Goal: Task Accomplishment & Management: Use online tool/utility

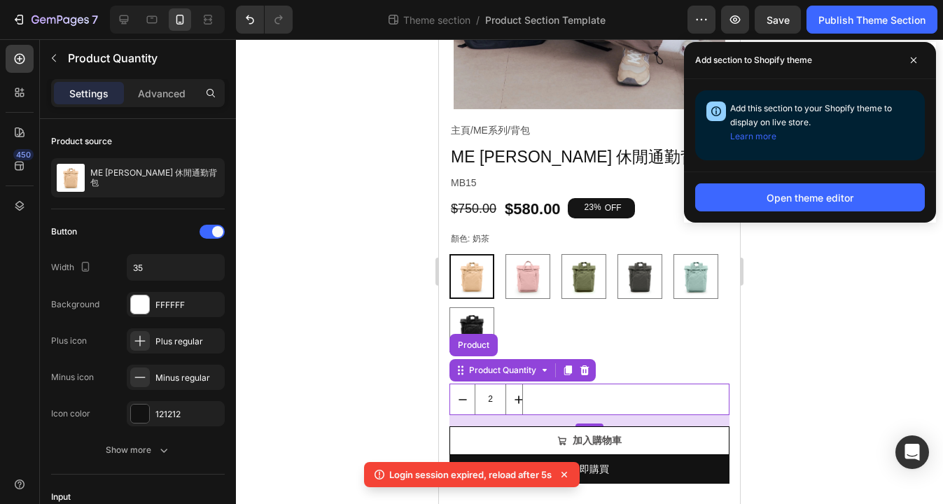
scroll to position [222, 0]
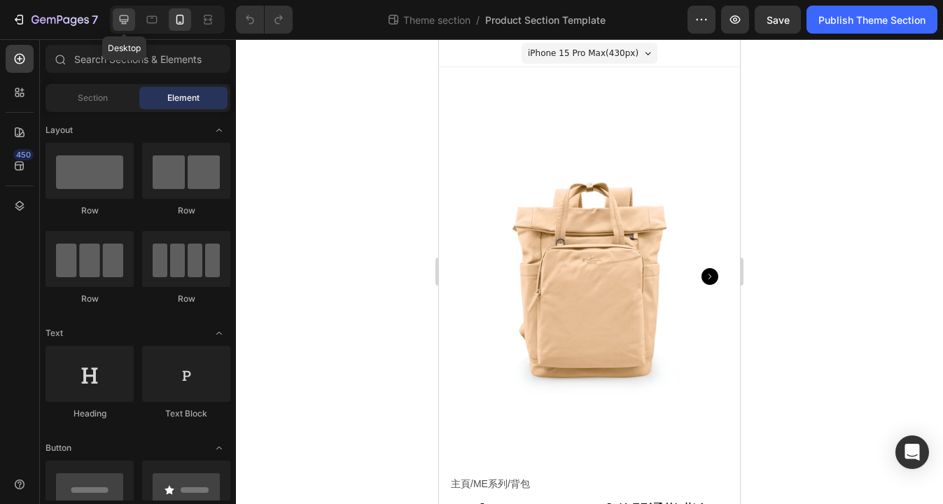
click at [129, 21] on icon at bounding box center [124, 20] width 14 height 14
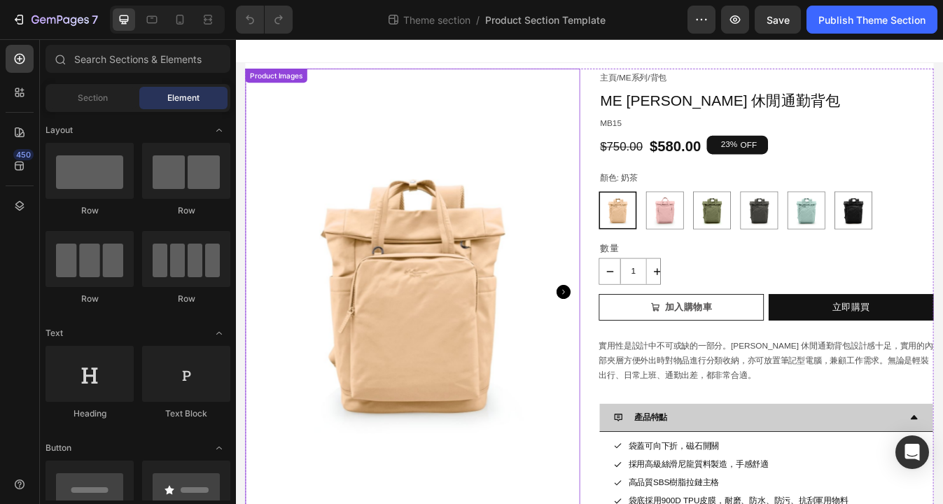
click at [568, 197] on img at bounding box center [446, 339] width 398 height 530
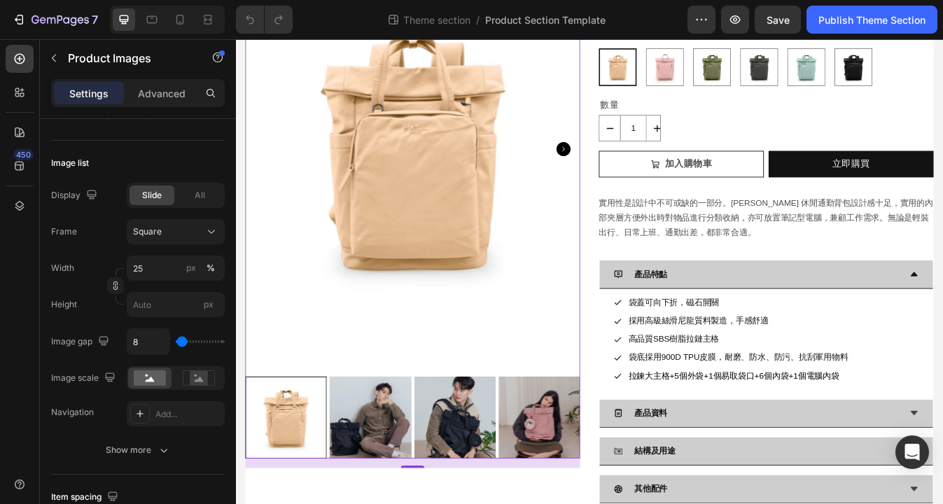
scroll to position [191, 0]
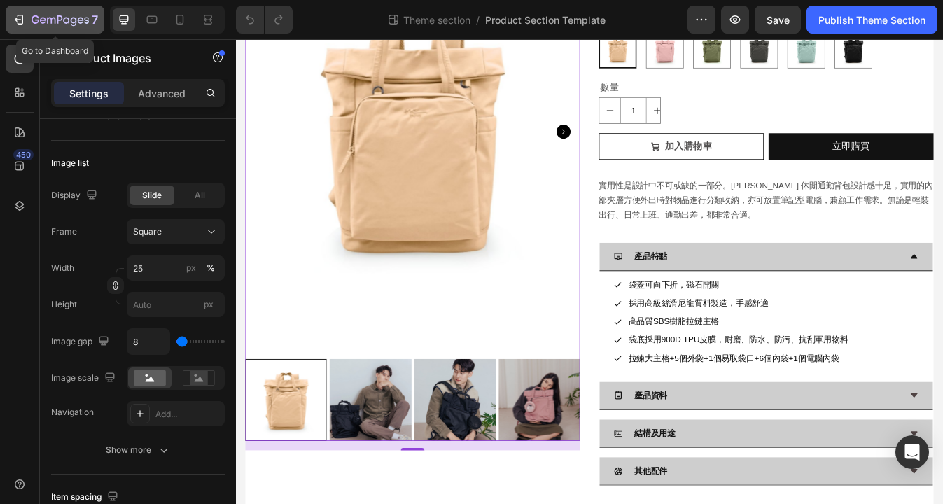
click at [55, 17] on icon "button" at bounding box center [59, 21] width 57 height 12
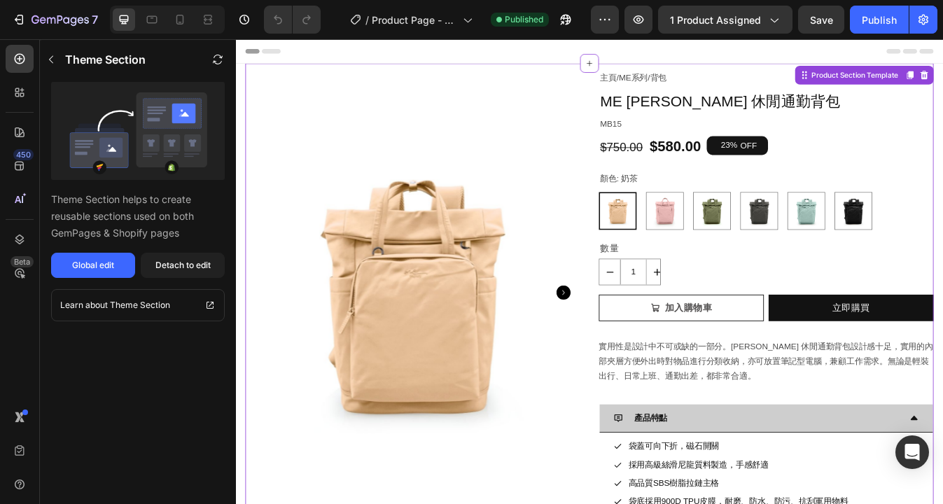
click at [702, 297] on p "數量" at bounding box center [865, 288] width 395 height 20
click at [702, 302] on input "1" at bounding box center [707, 315] width 31 height 30
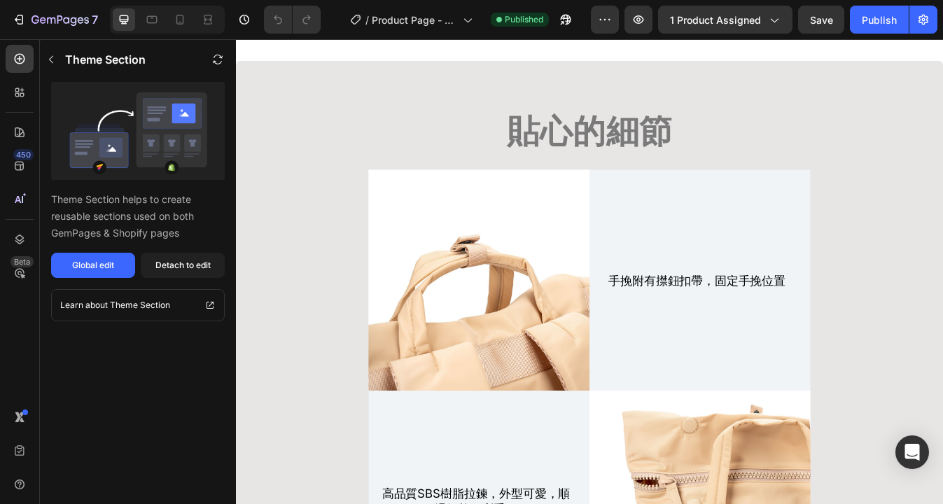
scroll to position [11776, 0]
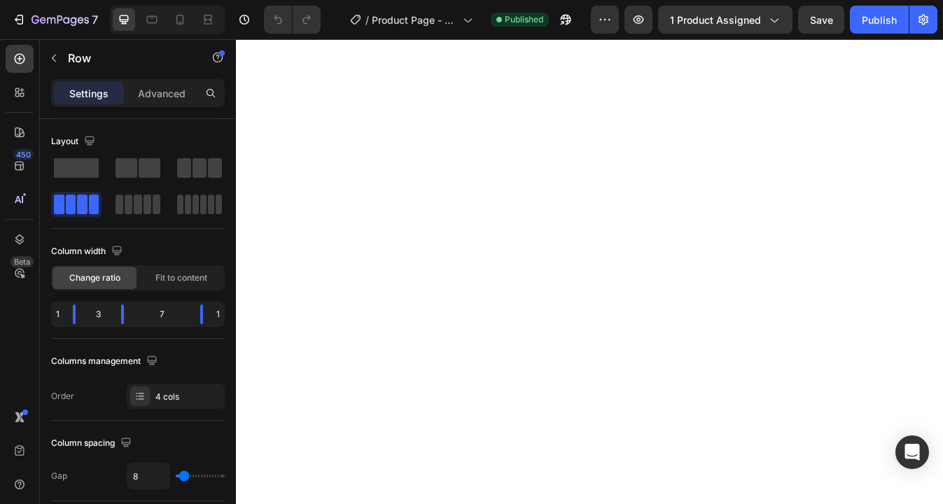
scroll to position [12935, 0]
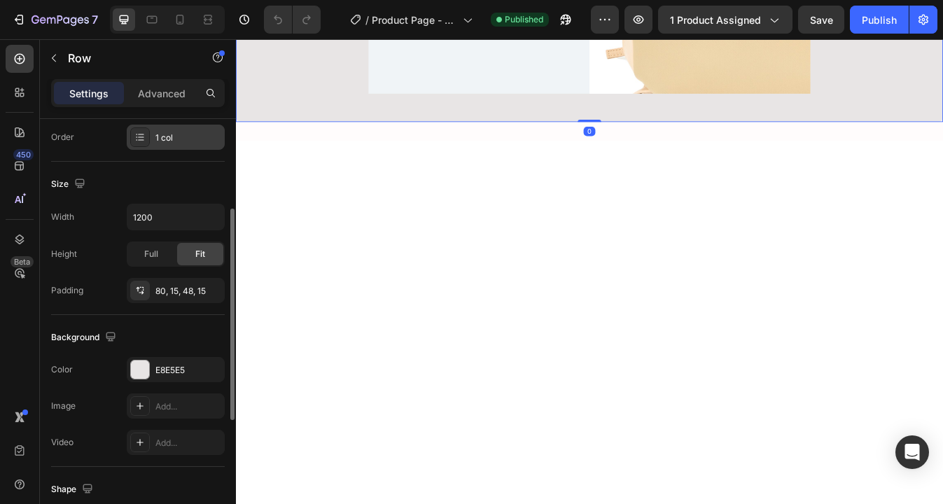
scroll to position [429, 0]
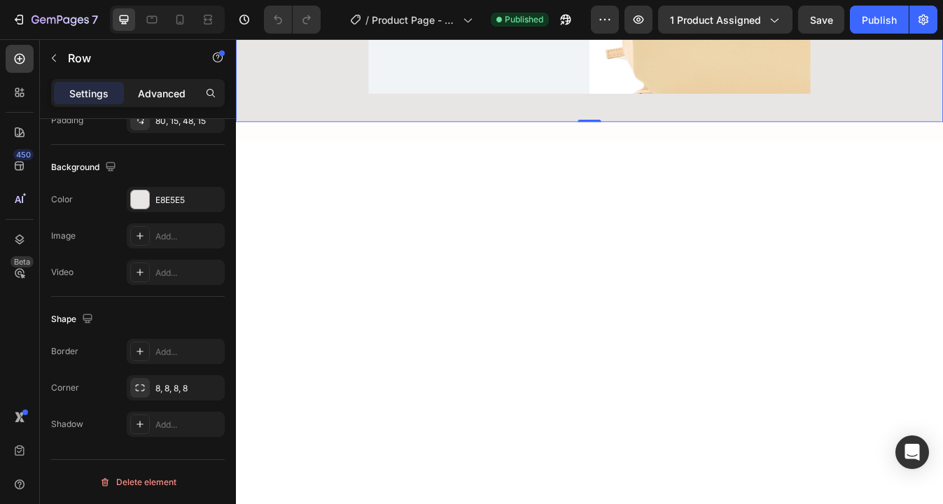
click at [170, 93] on p "Advanced" at bounding box center [162, 93] width 48 height 15
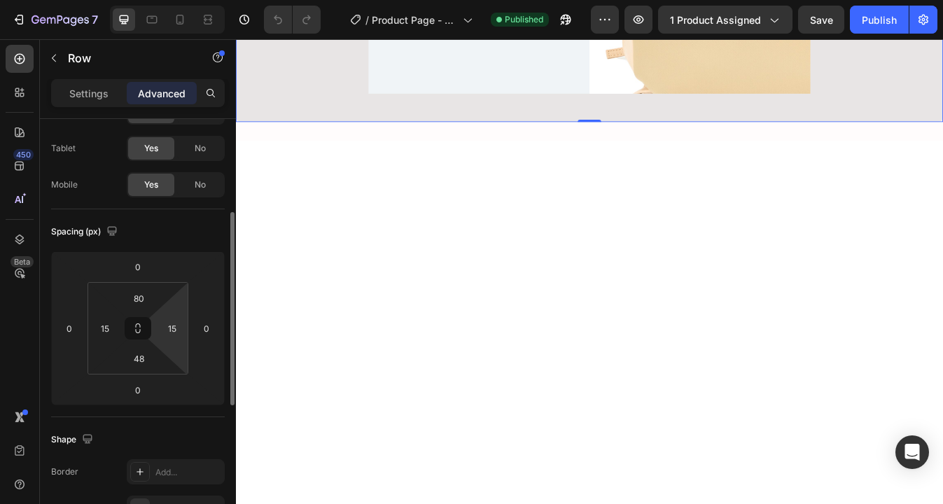
scroll to position [0, 0]
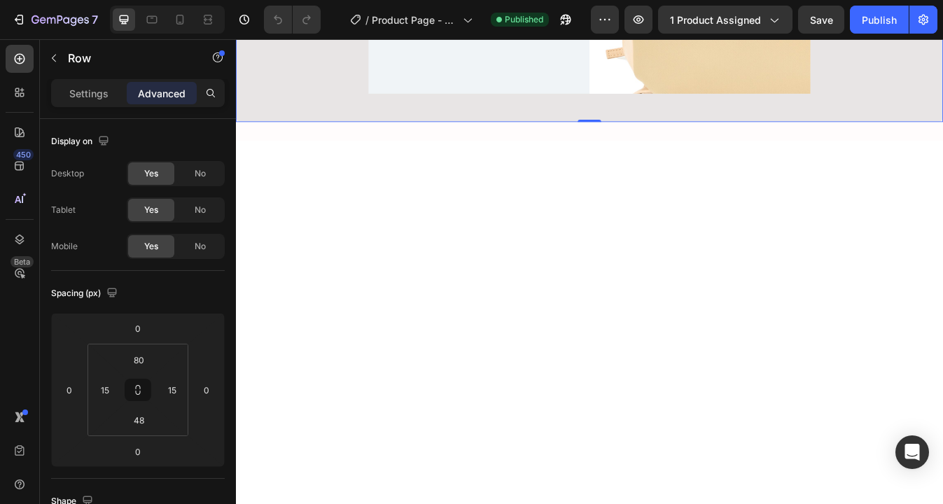
click at [67, 103] on div "Settings" at bounding box center [89, 93] width 70 height 22
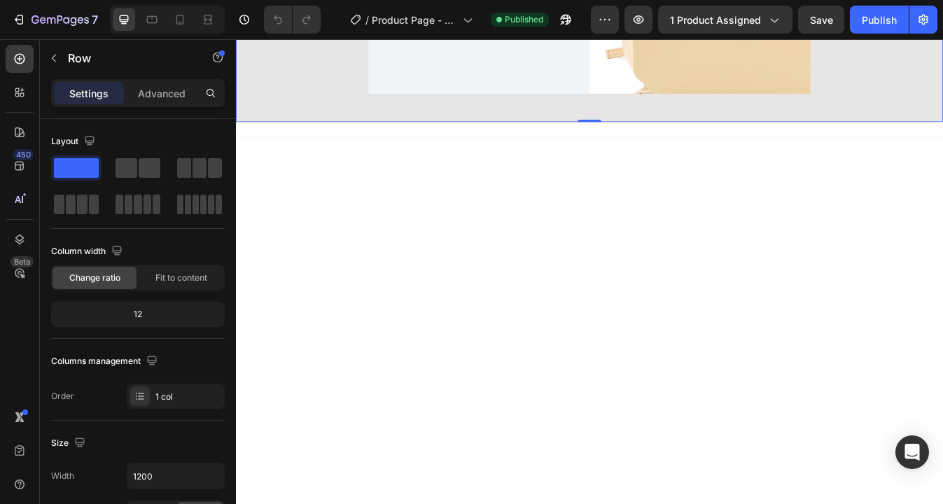
click at [71, 98] on p "Settings" at bounding box center [88, 93] width 39 height 15
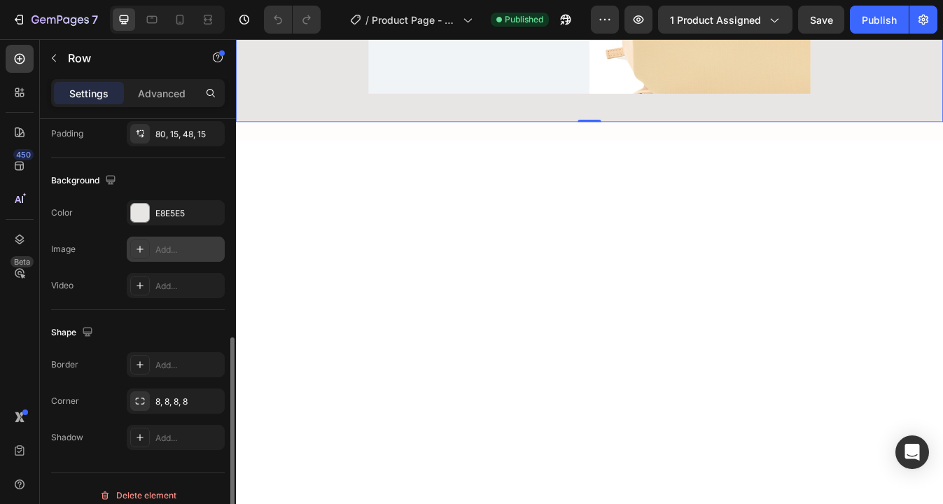
scroll to position [429, 0]
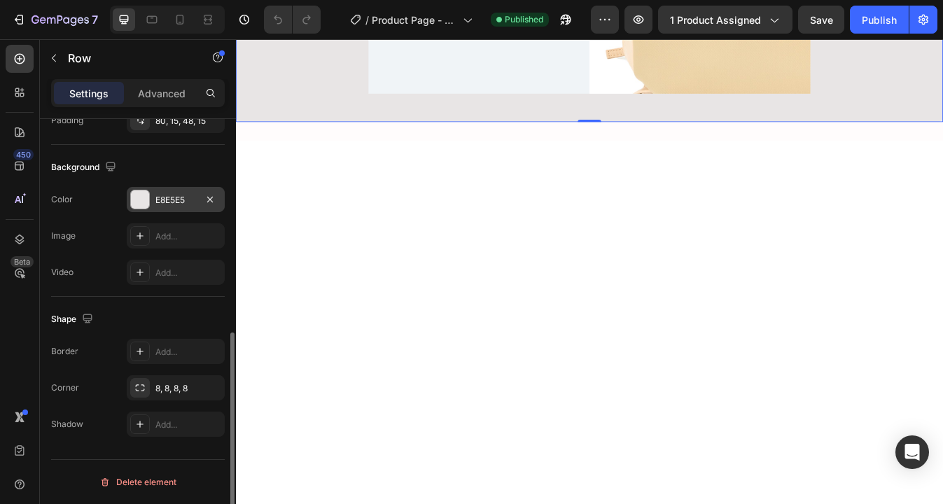
click at [170, 204] on div "E8E5E5" at bounding box center [175, 200] width 41 height 13
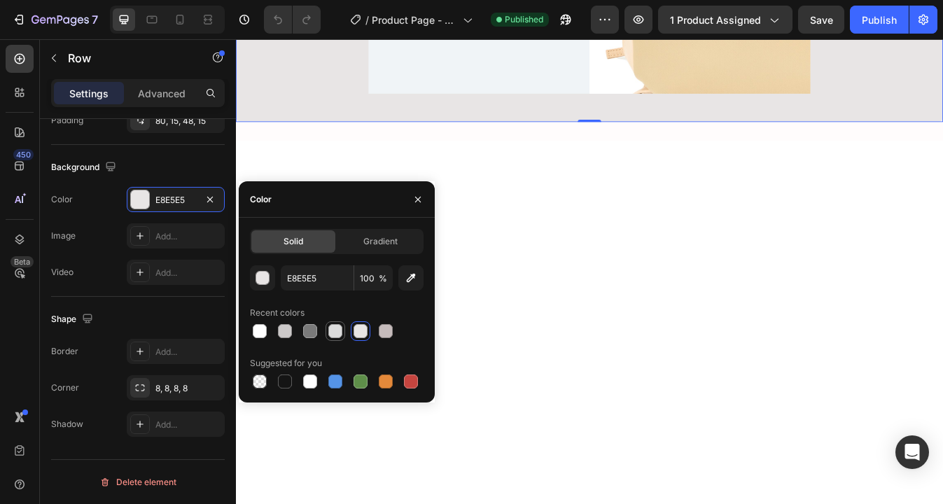
click at [333, 332] on div at bounding box center [335, 331] width 14 height 14
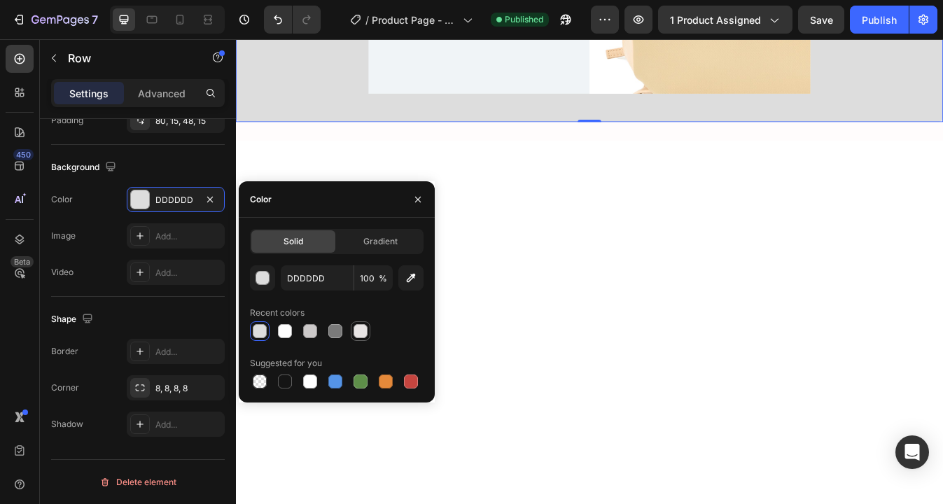
click at [354, 332] on div at bounding box center [360, 331] width 14 height 14
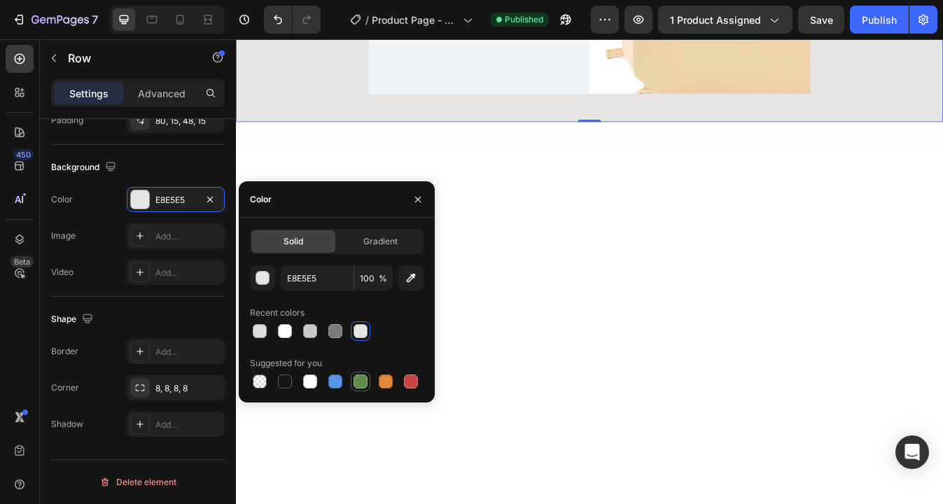
click at [359, 374] on div at bounding box center [360, 381] width 14 height 14
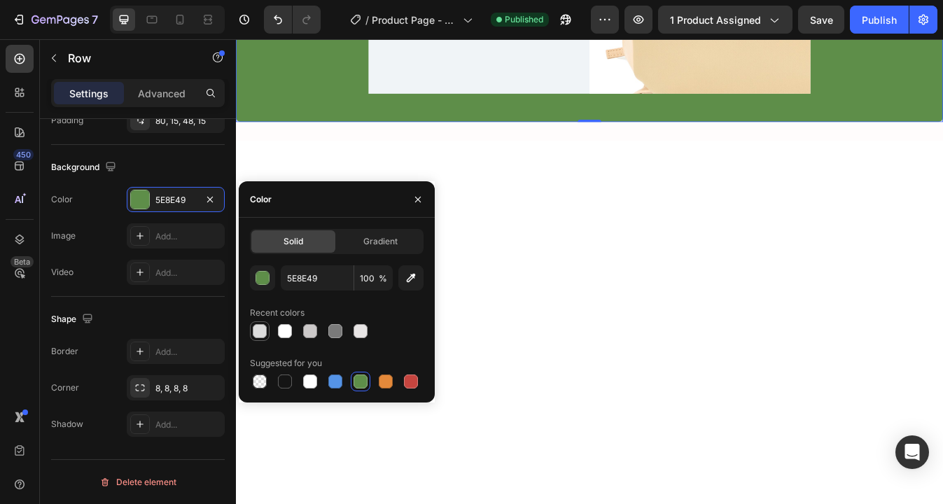
click at [260, 330] on div at bounding box center [260, 331] width 14 height 14
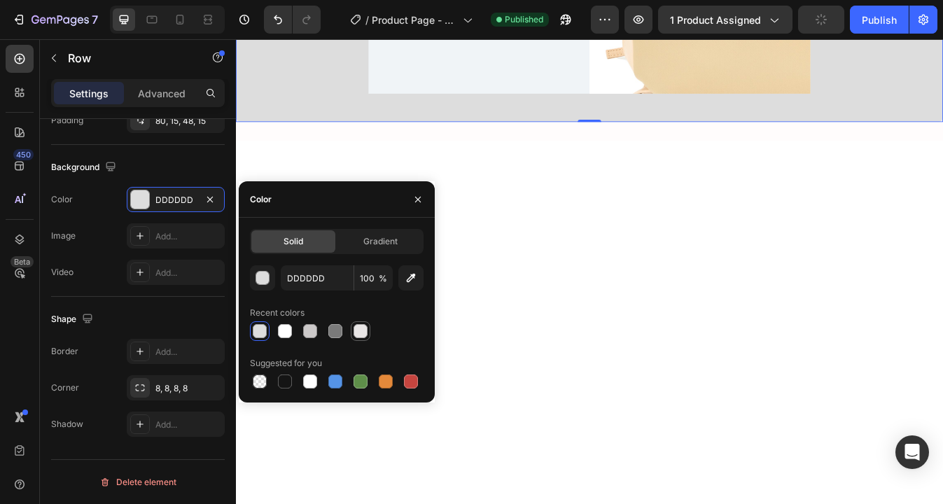
click at [353, 329] on div at bounding box center [360, 331] width 14 height 14
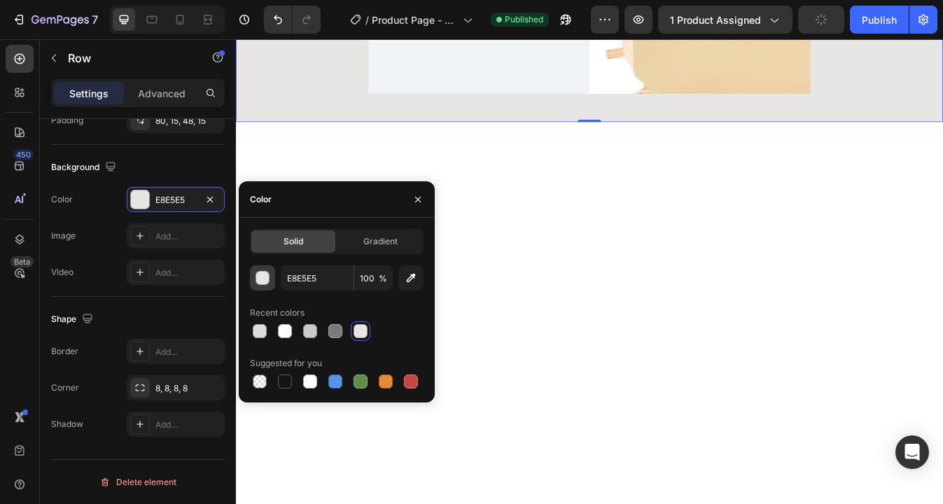
click at [263, 280] on div "button" at bounding box center [263, 279] width 14 height 14
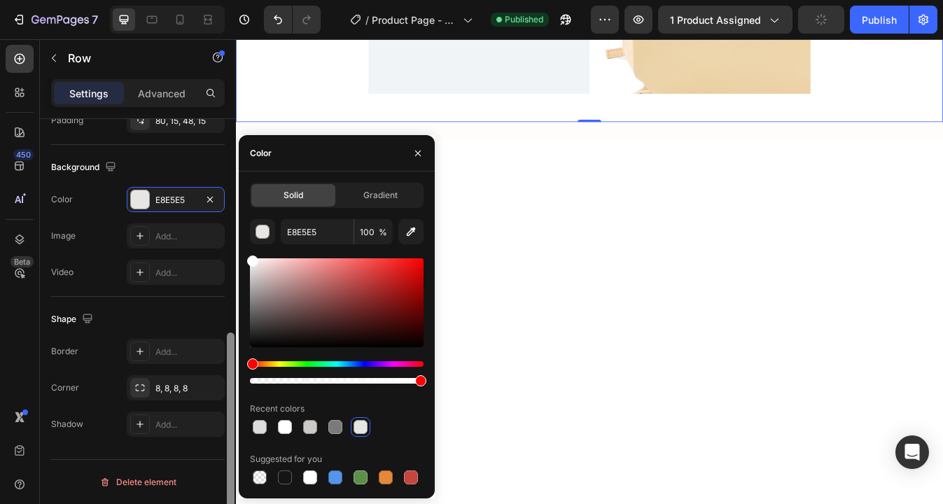
drag, startPoint x: 255, startPoint y: 267, endPoint x: 232, endPoint y: 232, distance: 41.9
click at [232, 232] on div "450 Beta Sections(18) Elements(84) Section Element Hero Section Product Detail …" at bounding box center [118, 271] width 236 height 465
type input "FFFFFF"
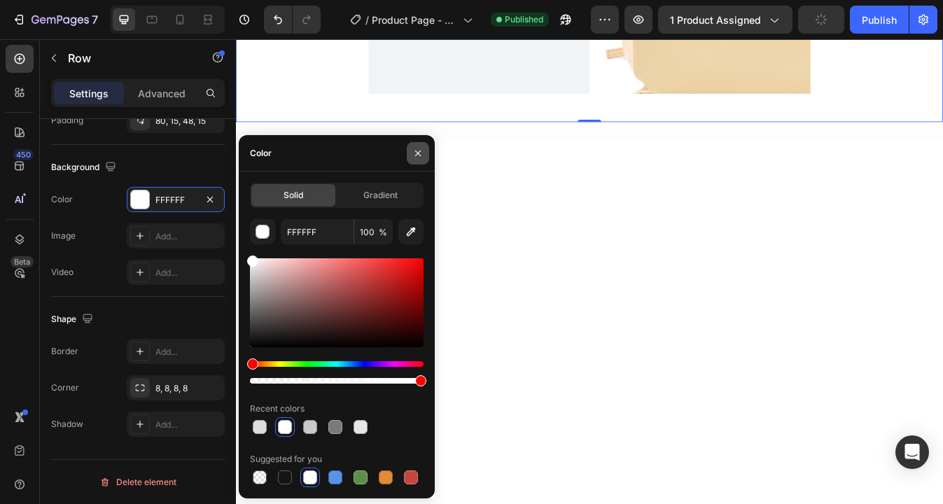
click at [417, 150] on icon "button" at bounding box center [417, 153] width 11 height 11
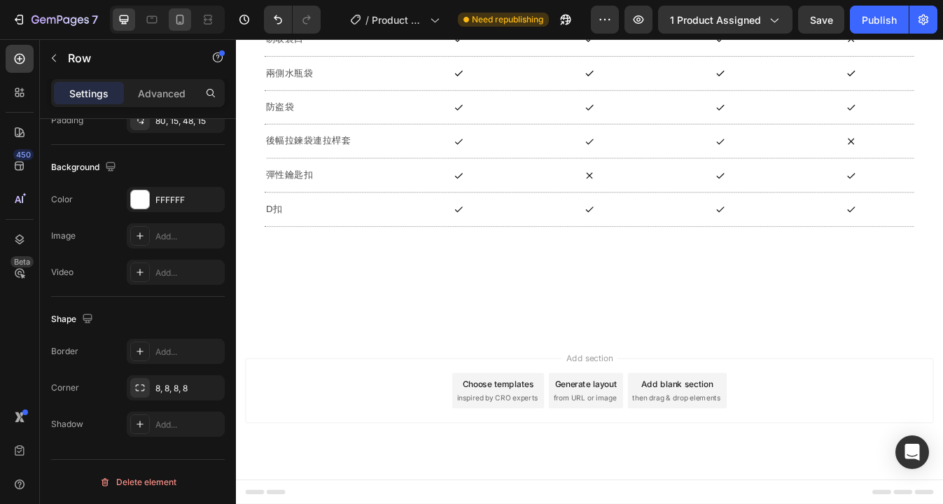
scroll to position [14253, 0]
click at [179, 22] on icon at bounding box center [180, 20] width 8 height 10
type input "100%"
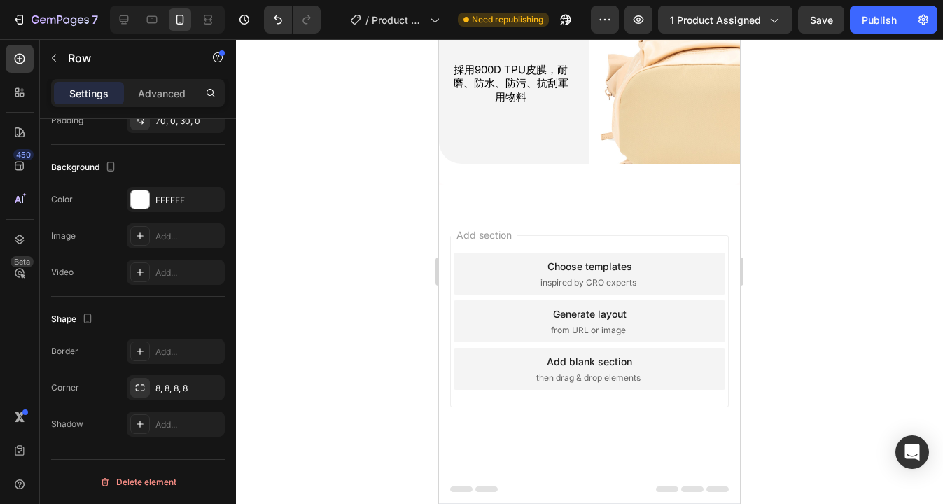
scroll to position [12780, 0]
click at [164, 199] on div "F4F4F4" at bounding box center [175, 200] width 41 height 13
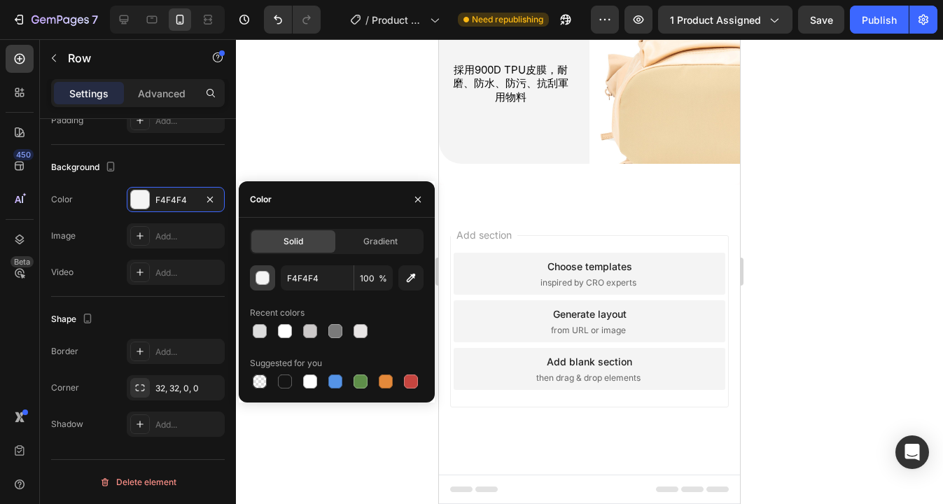
click at [263, 280] on div "button" at bounding box center [263, 279] width 14 height 14
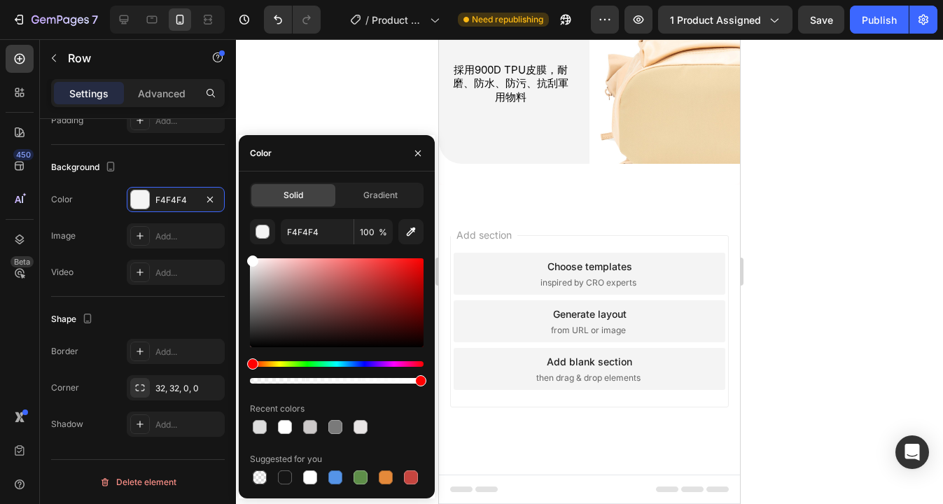
drag, startPoint x: 253, startPoint y: 266, endPoint x: 248, endPoint y: 228, distance: 38.1
click at [248, 228] on div "Solid Gradient F4F4F4 100 % Recent colors Suggested for you" at bounding box center [337, 335] width 196 height 304
type input "FFFFFF"
click at [417, 155] on icon "button" at bounding box center [417, 153] width 11 height 11
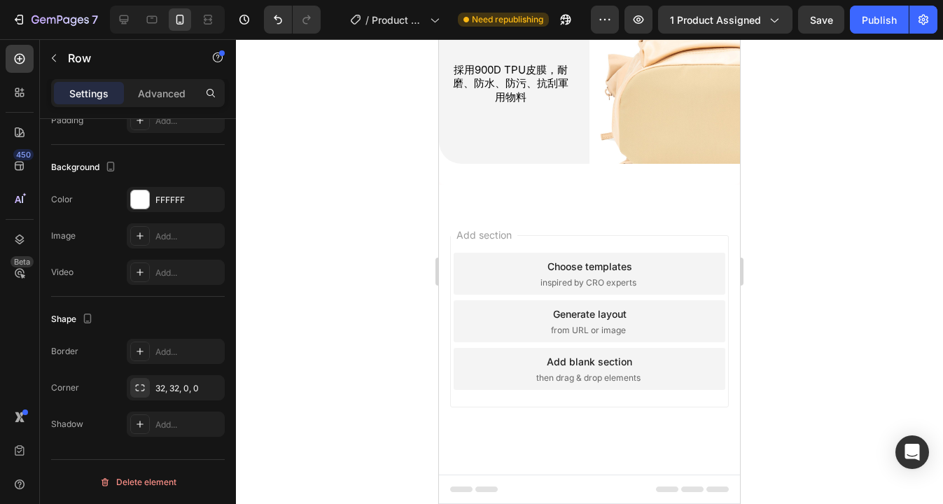
scroll to position [12532, 0]
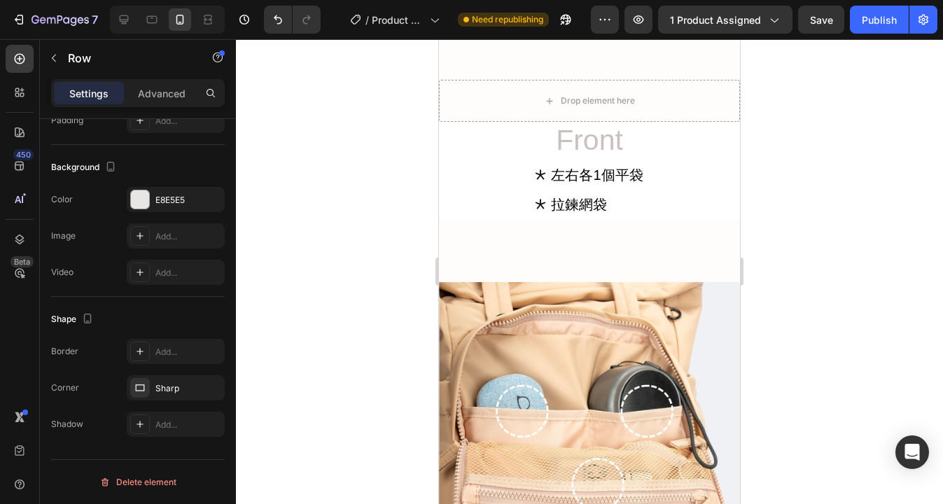
scroll to position [9090, 0]
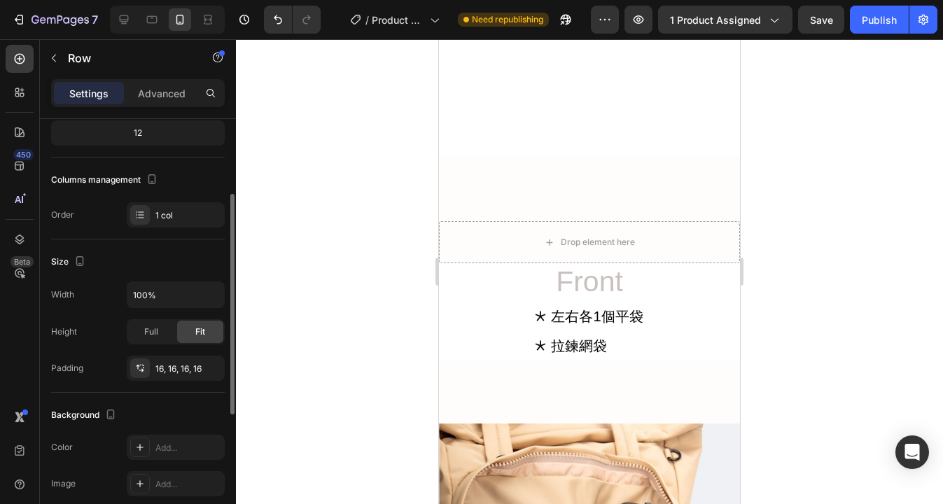
scroll to position [393, 0]
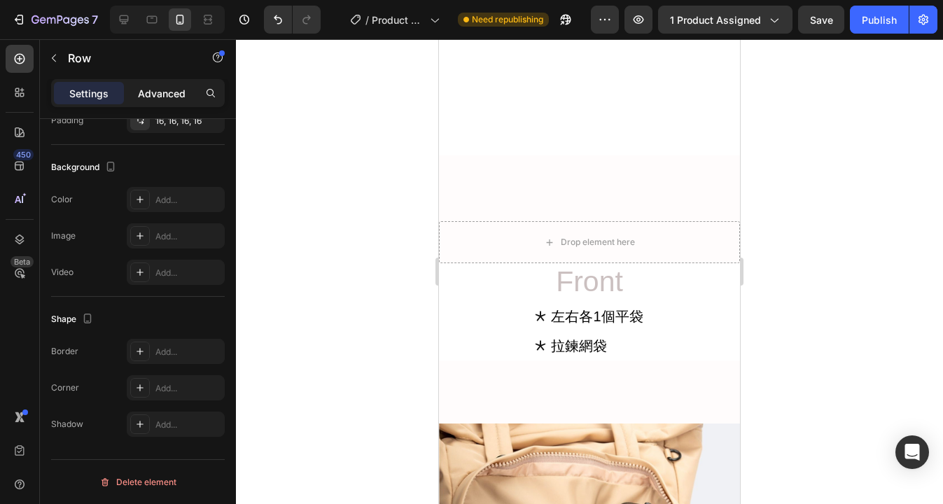
click at [146, 92] on p "Advanced" at bounding box center [162, 93] width 48 height 15
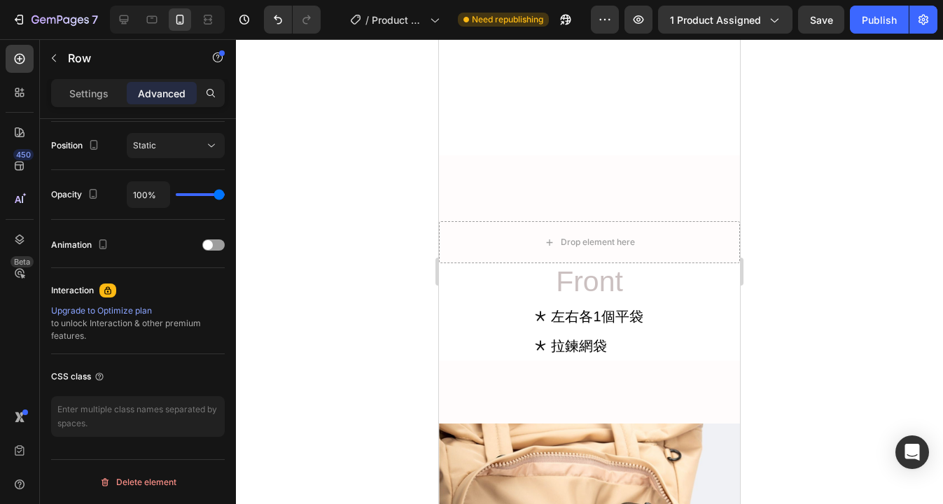
scroll to position [0, 0]
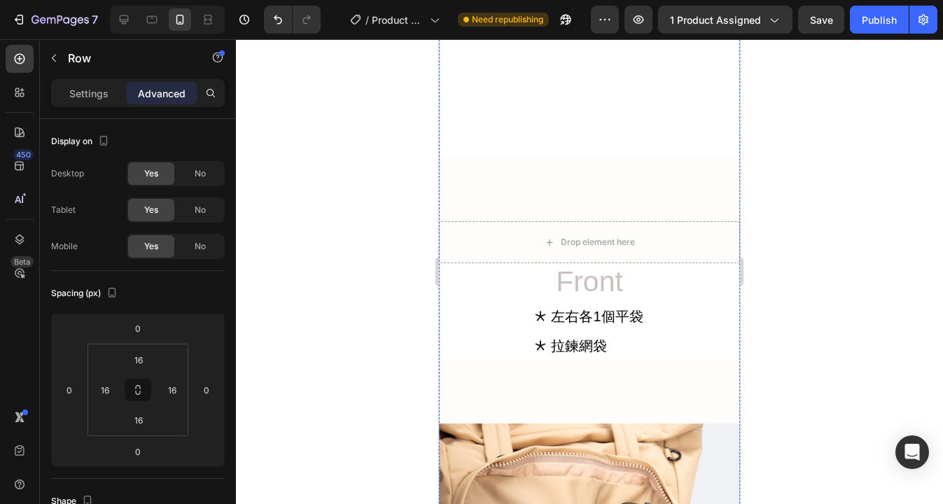
click at [77, 95] on p "Settings" at bounding box center [88, 93] width 39 height 15
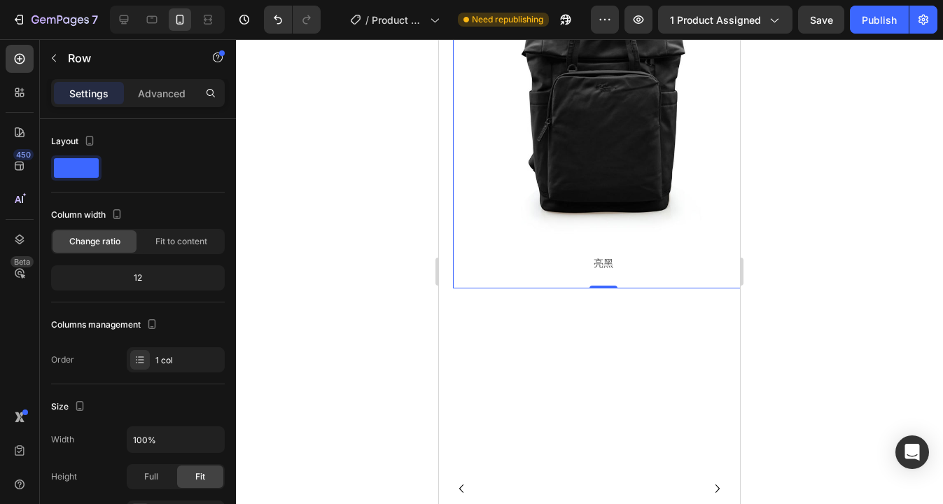
scroll to position [8549, 0]
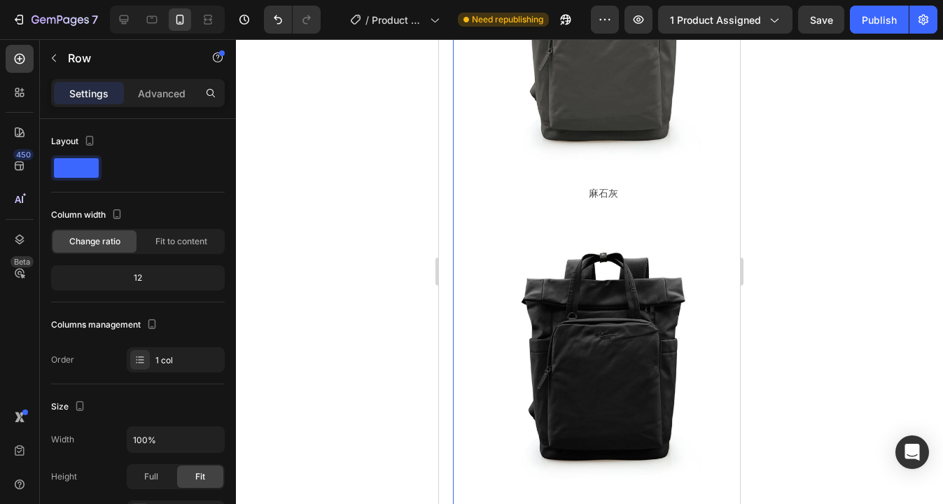
scroll to position [7494, 0]
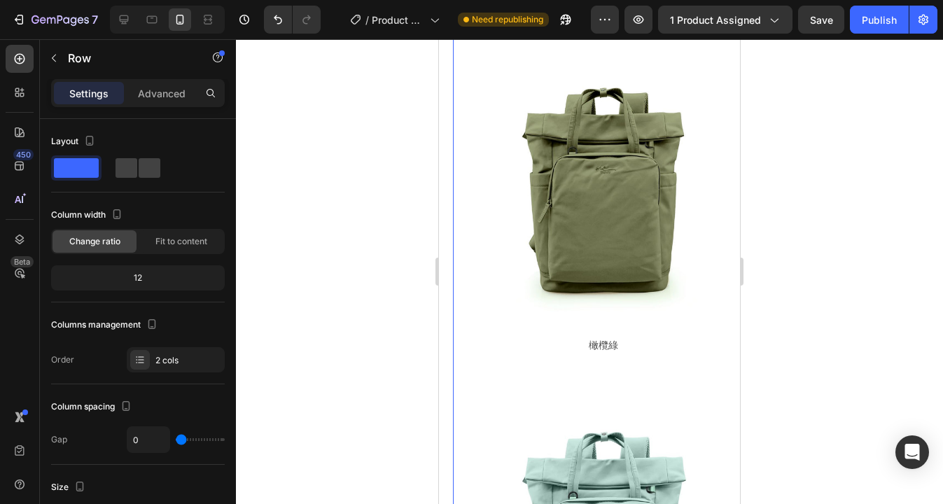
click at [152, 96] on p "Advanced" at bounding box center [162, 93] width 48 height 15
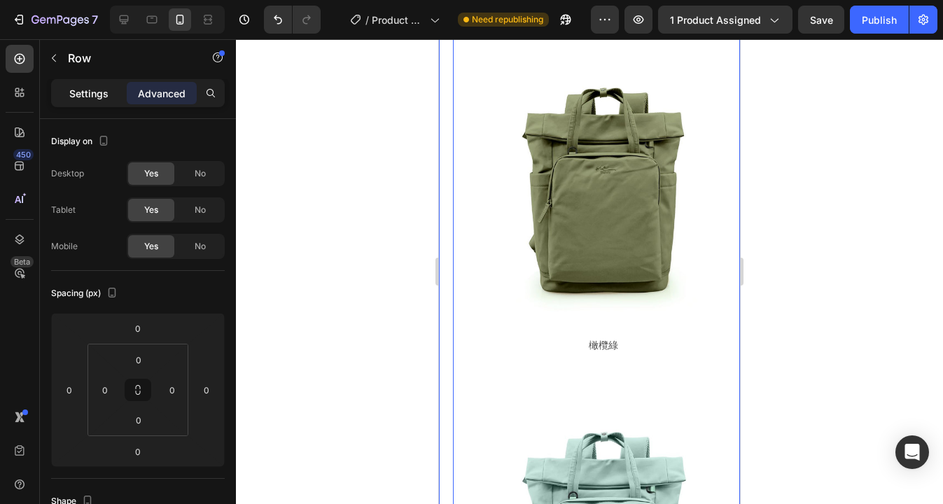
click at [87, 92] on p "Settings" at bounding box center [88, 93] width 39 height 15
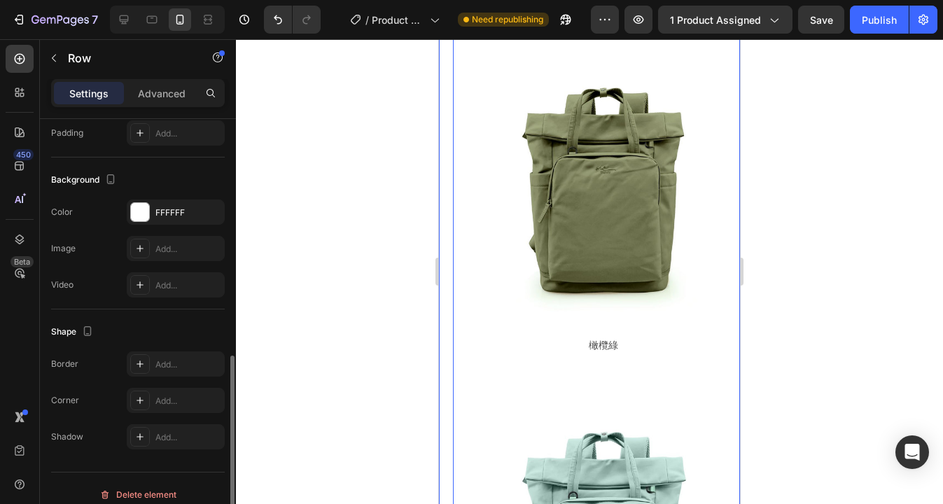
scroll to position [473, 0]
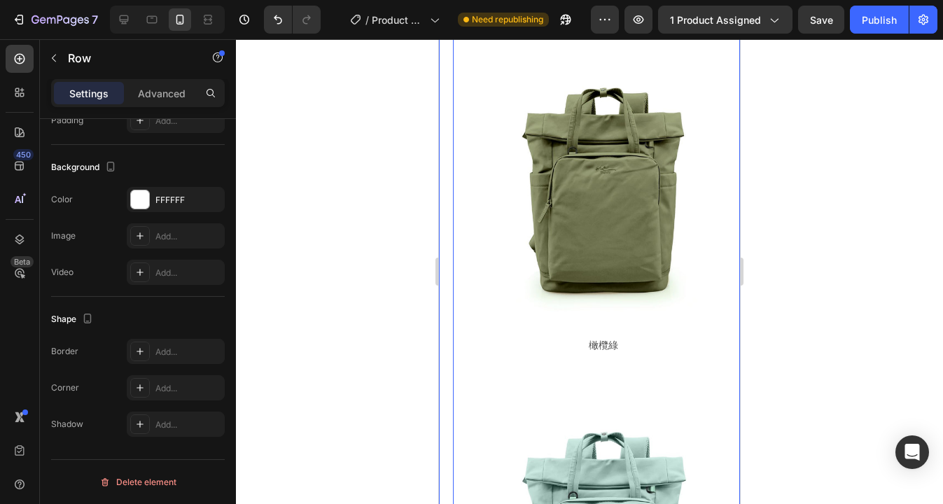
click at [443, 323] on div "Image 奶茶 Text Block Image 乾燥玫瑰 Text Block Image 橄欖綠 Text Block Row Row Image 彩貝…" at bounding box center [589, 306] width 301 height 2089
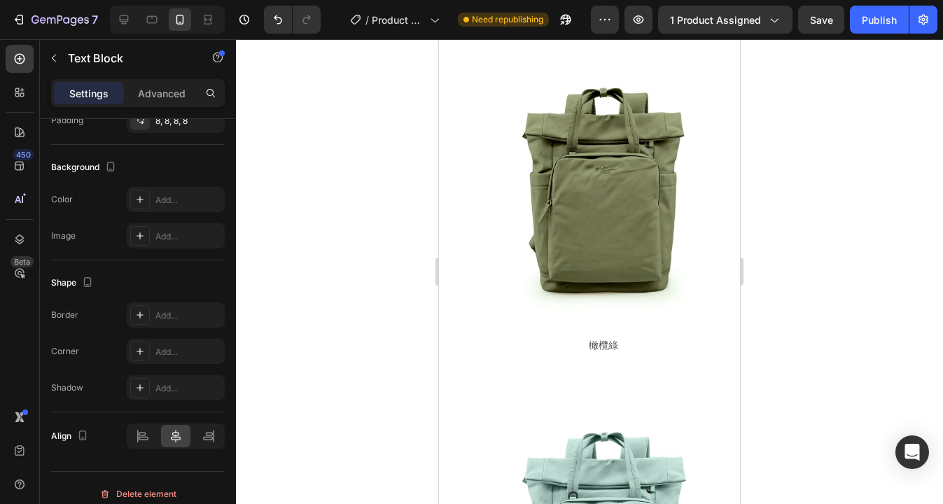
scroll to position [0, 0]
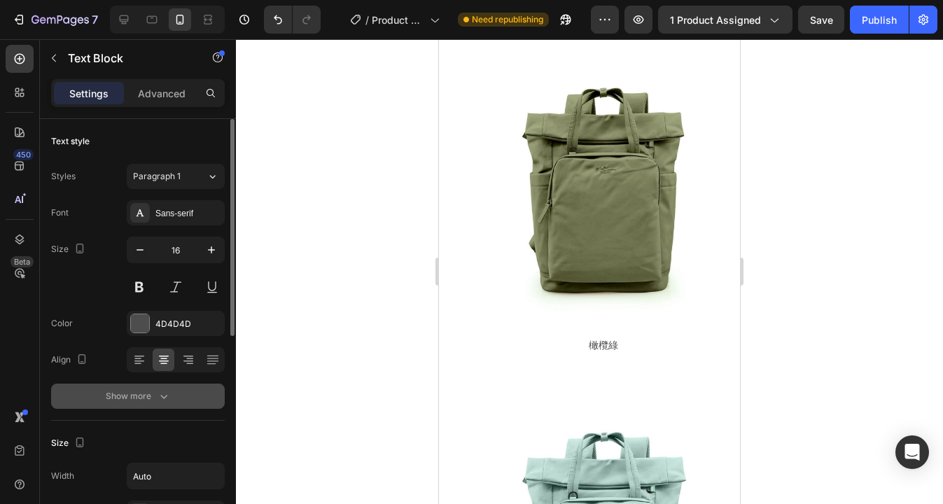
click at [150, 400] on div "Show more" at bounding box center [138, 396] width 65 height 14
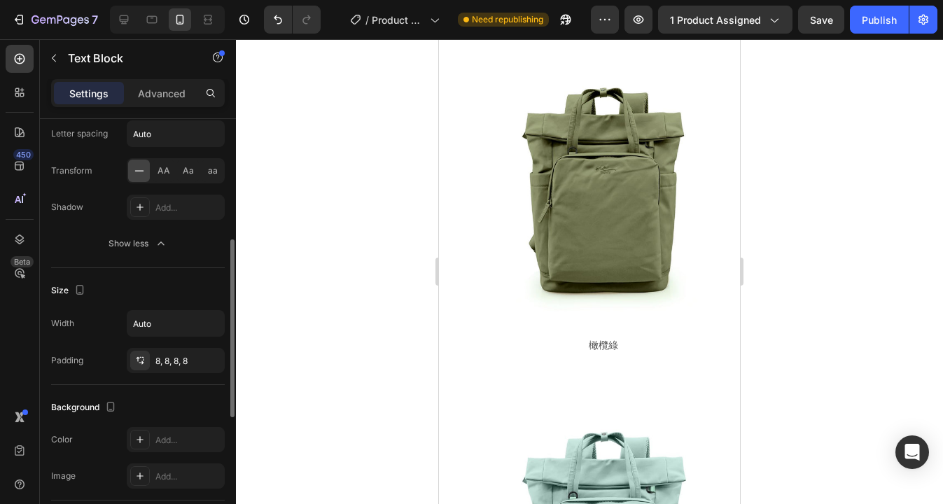
scroll to position [384, 0]
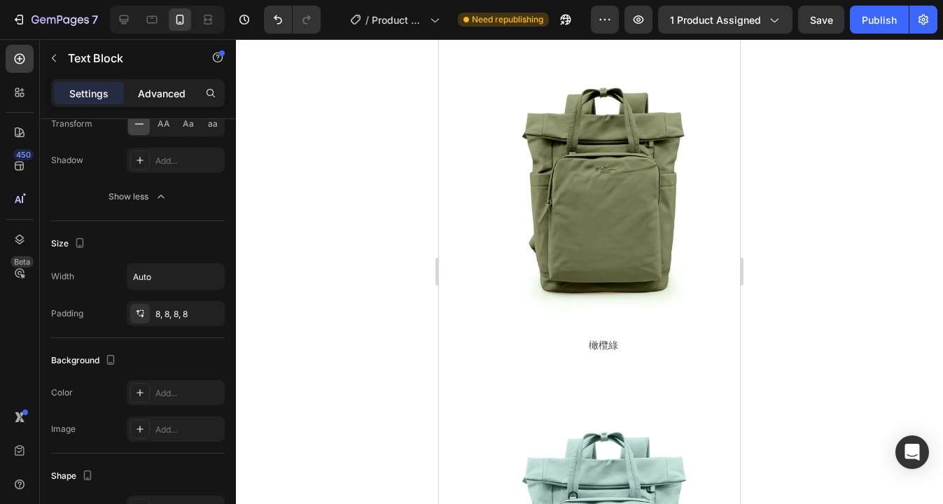
click at [170, 97] on p "Advanced" at bounding box center [162, 93] width 48 height 15
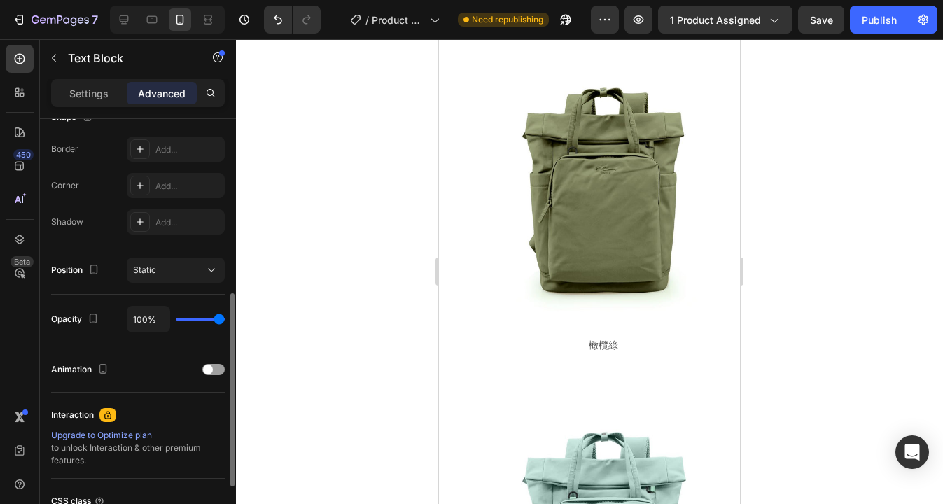
click at [168, 95] on p "Advanced" at bounding box center [162, 93] width 48 height 15
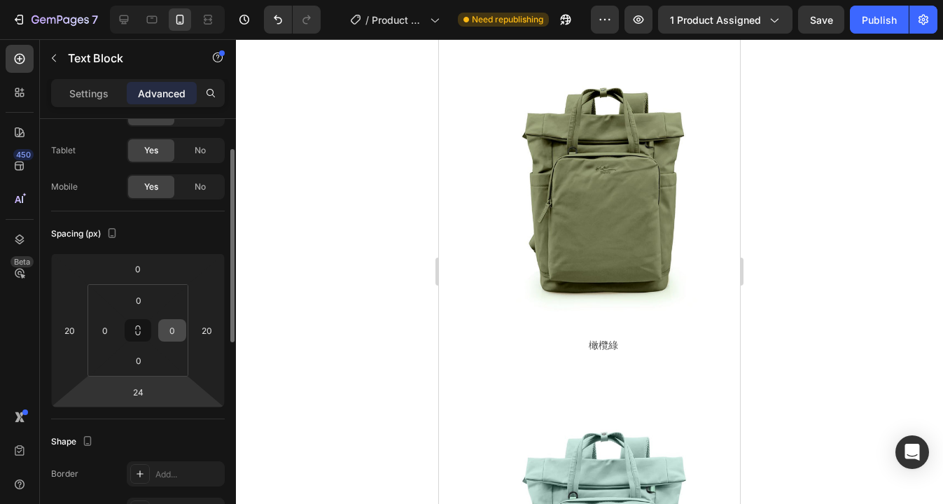
scroll to position [65, 0]
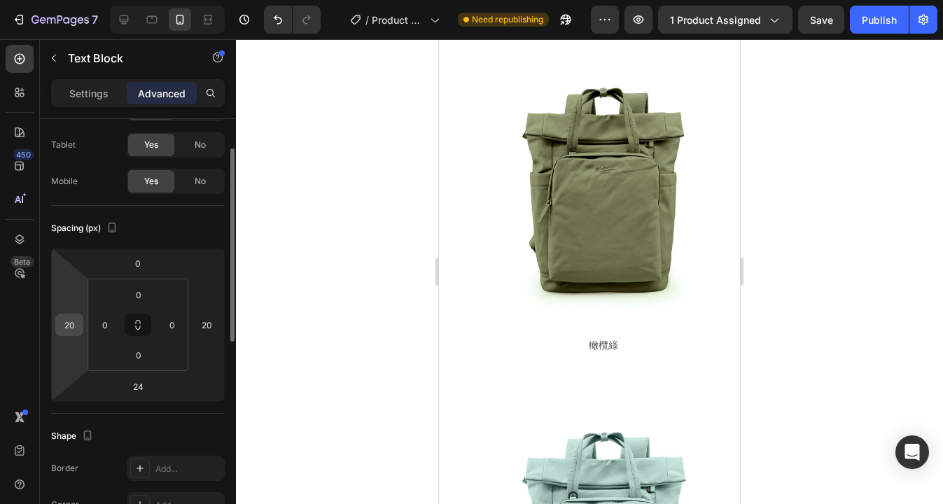
click at [73, 328] on input "20" at bounding box center [69, 324] width 21 height 21
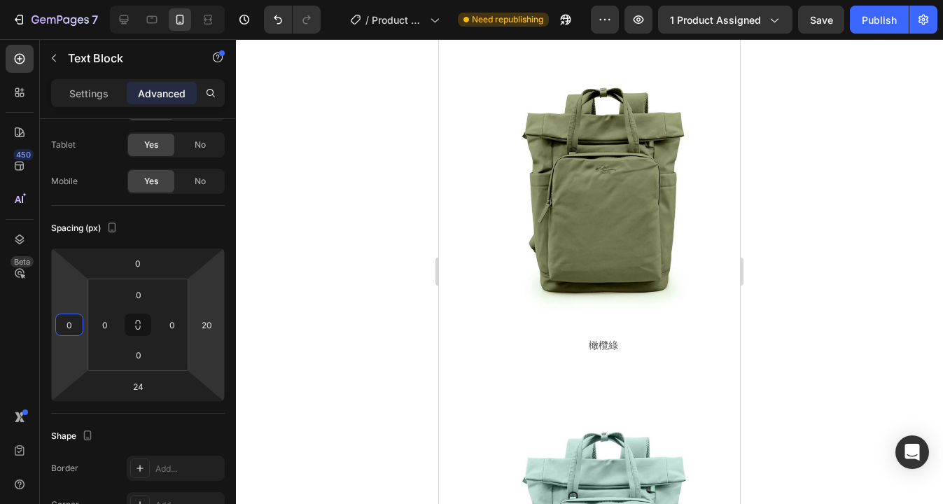
type input "0"
click at [207, 325] on input "20" at bounding box center [206, 324] width 21 height 21
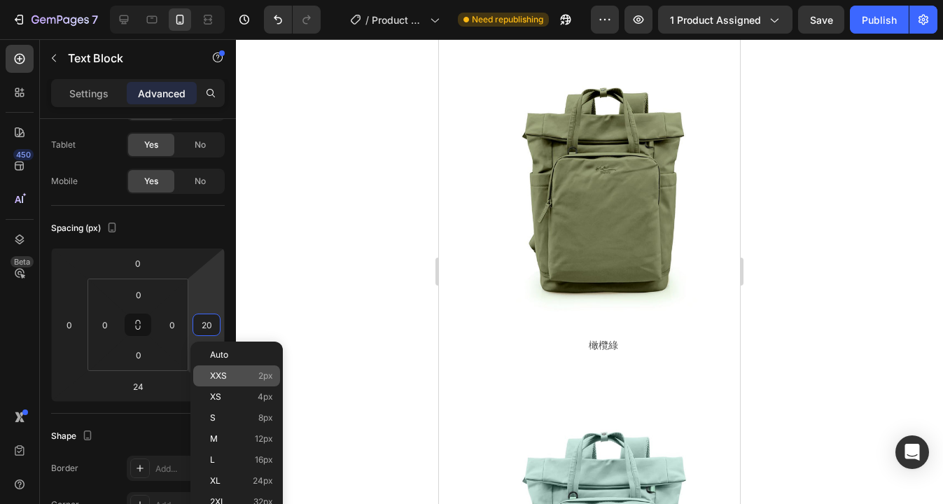
type input "0"
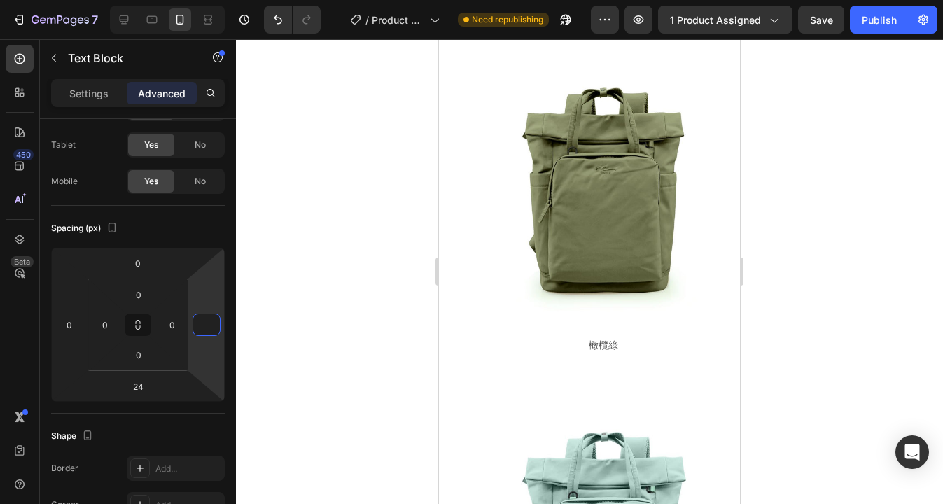
type input "0"
type input "20"
click at [441, 218] on div "Image 奶茶 Text Block Image 乾燥玫瑰 Text Block Image 橄欖綠 Text Block Row Row Image 彩貝…" at bounding box center [589, 306] width 301 height 2089
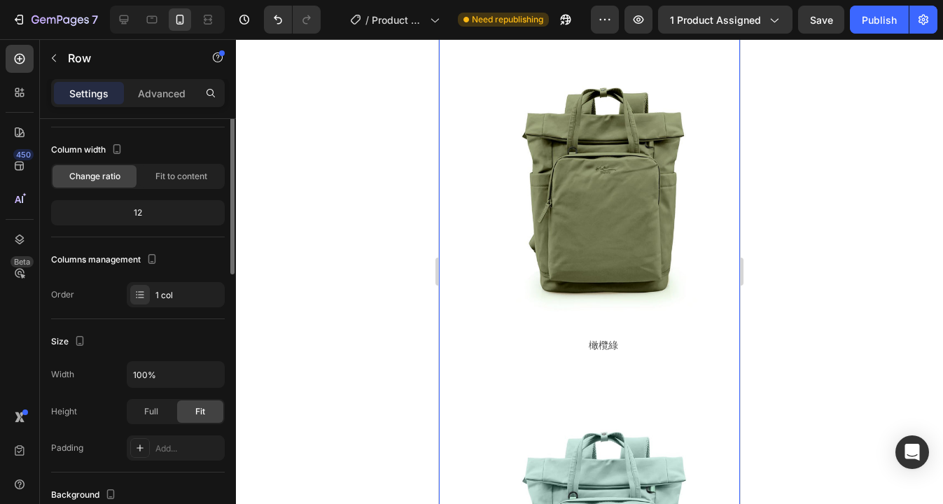
scroll to position [0, 0]
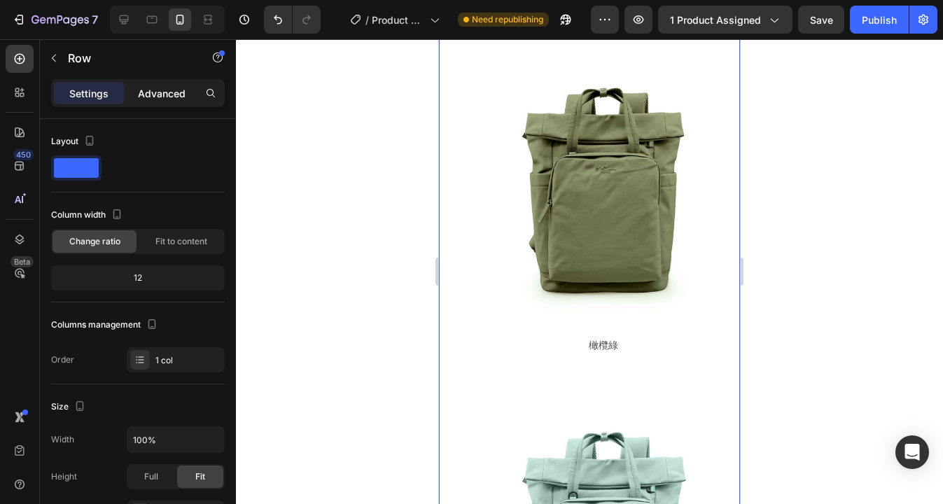
click at [173, 95] on p "Advanced" at bounding box center [162, 93] width 48 height 15
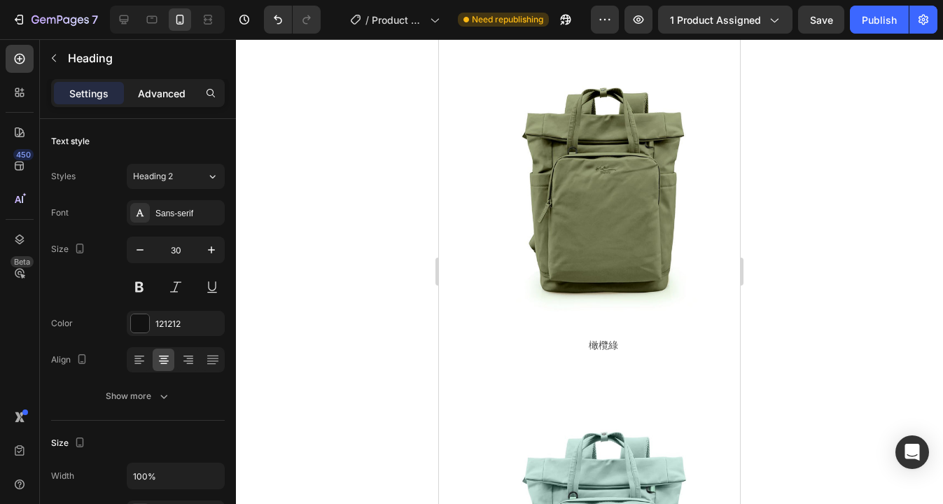
click at [160, 94] on p "Advanced" at bounding box center [162, 93] width 48 height 15
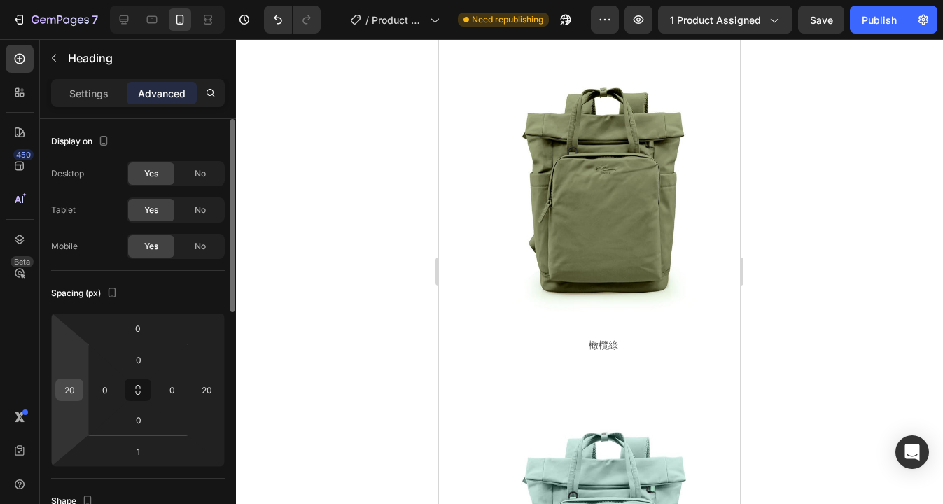
click at [80, 398] on div "20" at bounding box center [69, 390] width 28 height 22
click at [76, 391] on input "20" at bounding box center [69, 389] width 21 height 21
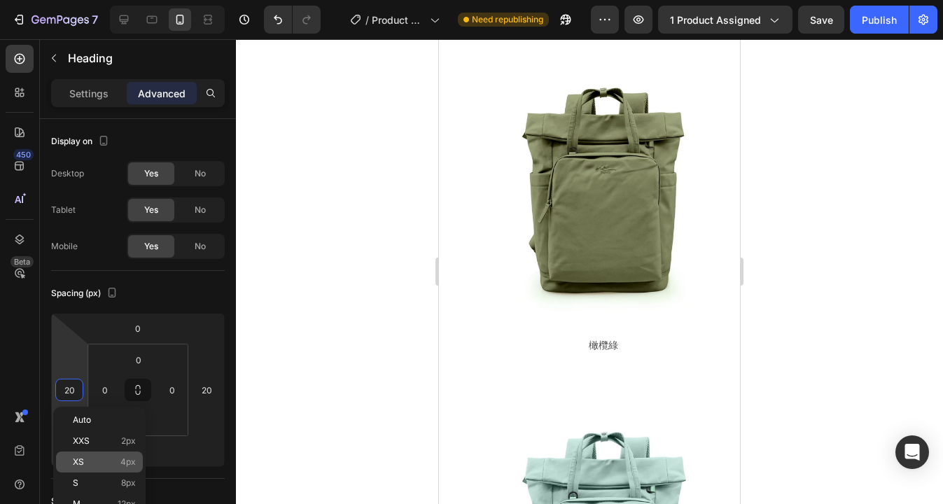
type input "0"
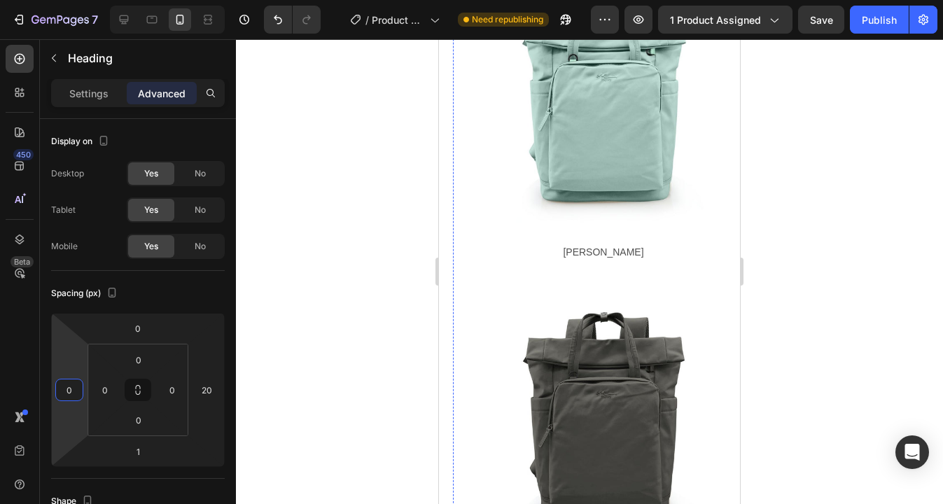
scroll to position [7945, 0]
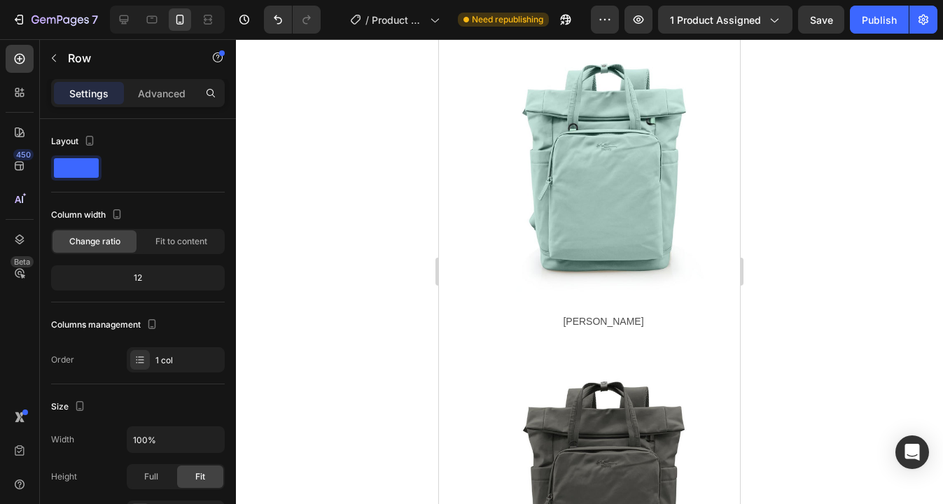
scroll to position [7609, 0]
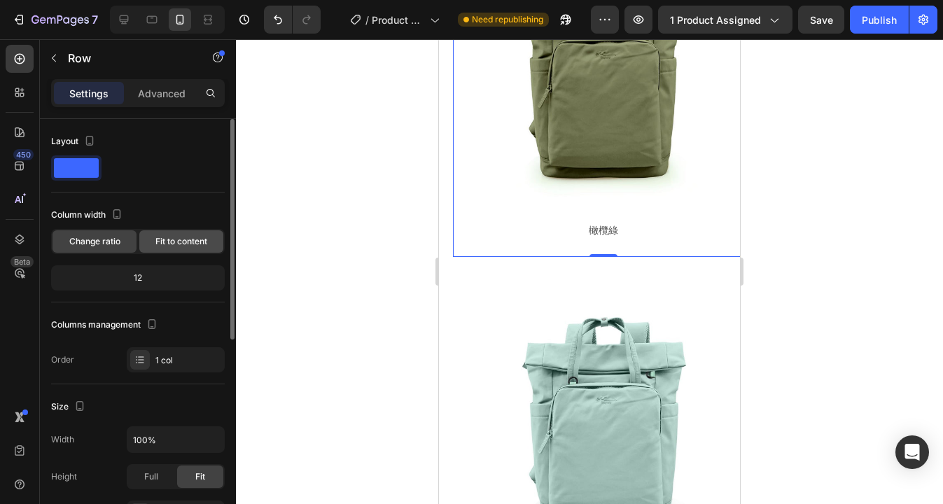
click at [183, 244] on span "Fit to content" at bounding box center [181, 241] width 52 height 13
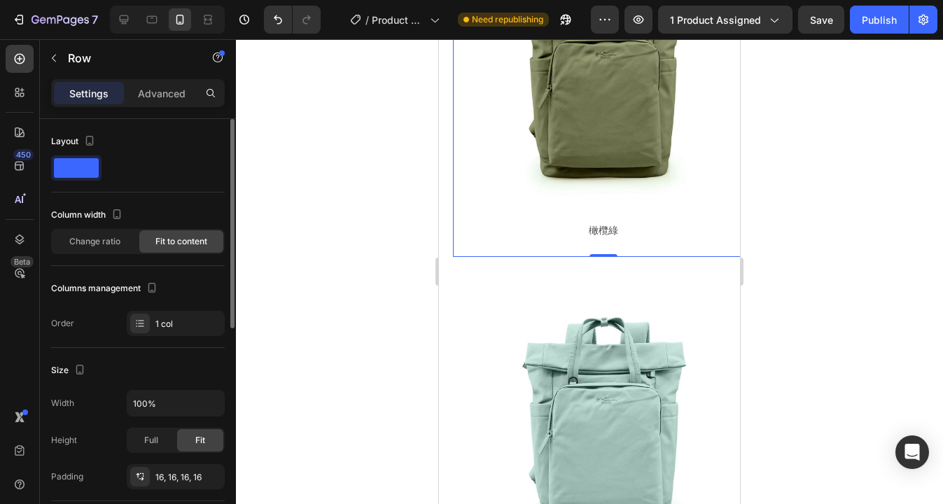
click at [182, 243] on span "Fit to content" at bounding box center [181, 241] width 52 height 13
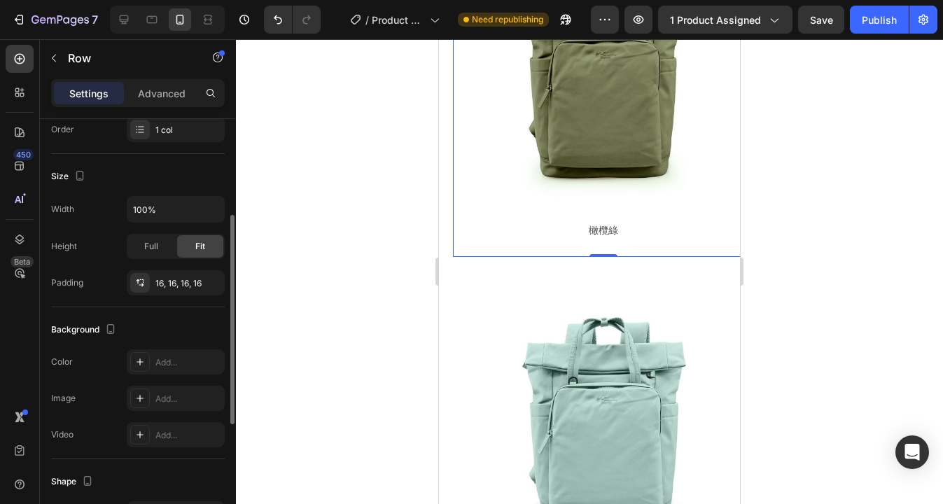
scroll to position [210, 0]
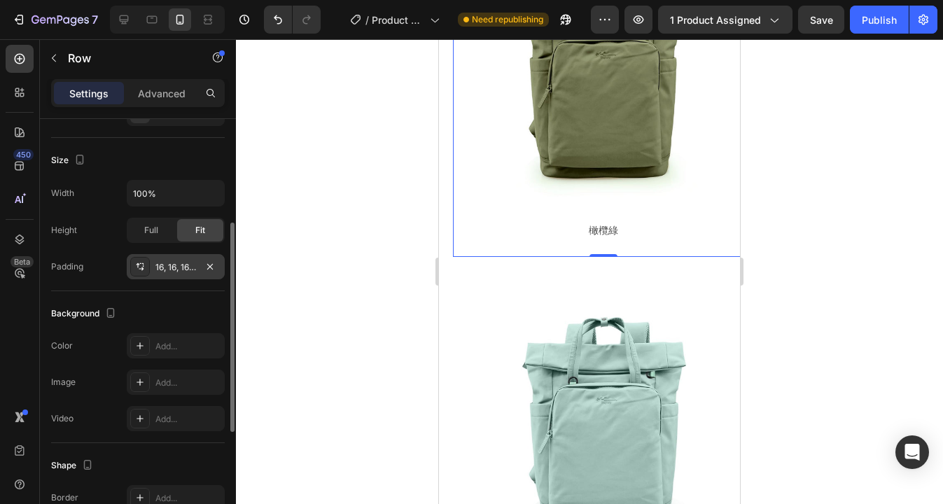
click at [193, 272] on div "16, 16, 16, 16" at bounding box center [175, 267] width 41 height 13
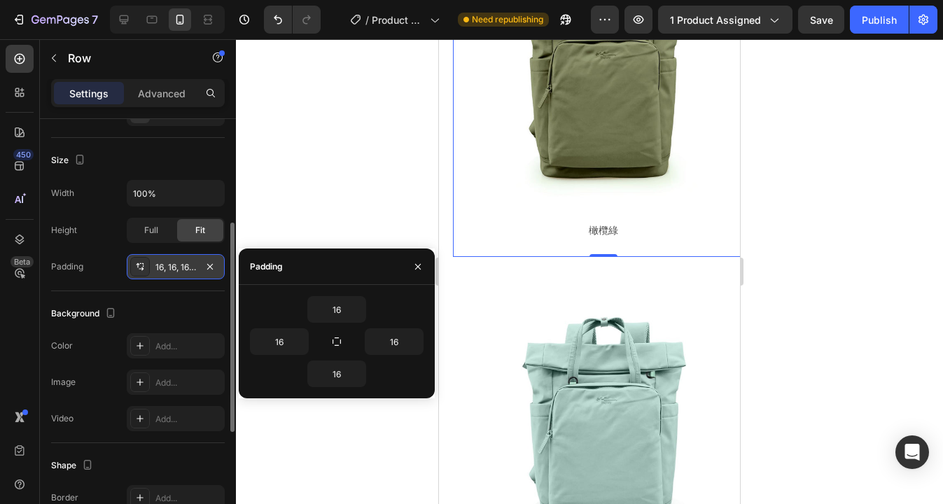
click at [193, 272] on div "16, 16, 16, 16" at bounding box center [175, 267] width 41 height 13
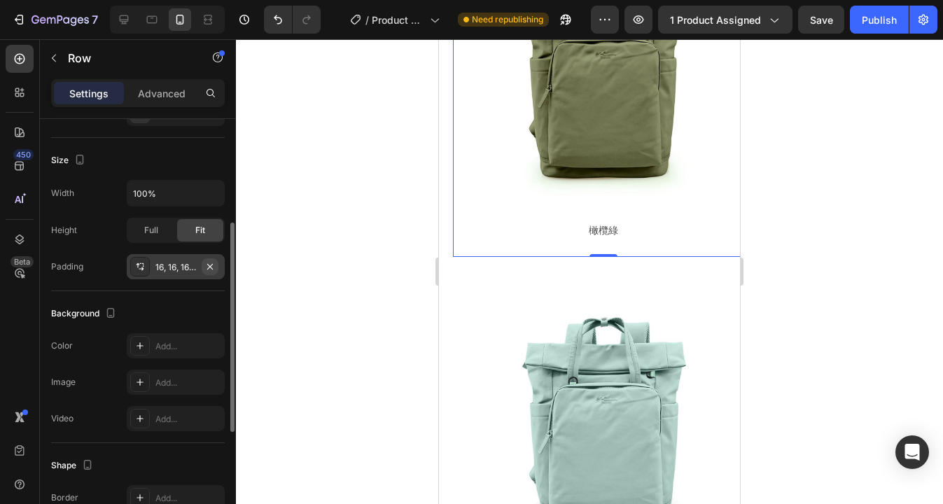
click at [209, 267] on icon "button" at bounding box center [210, 266] width 6 height 6
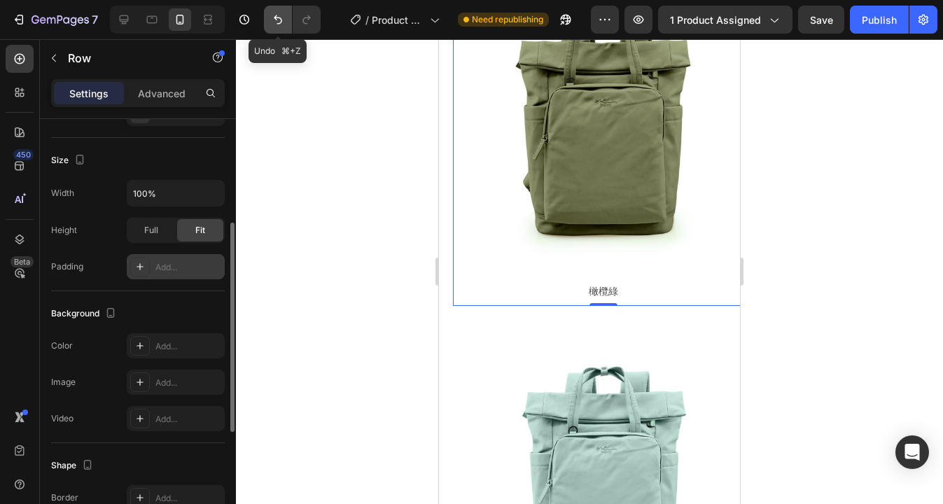
click at [271, 17] on icon "Undo/Redo" at bounding box center [278, 20] width 14 height 14
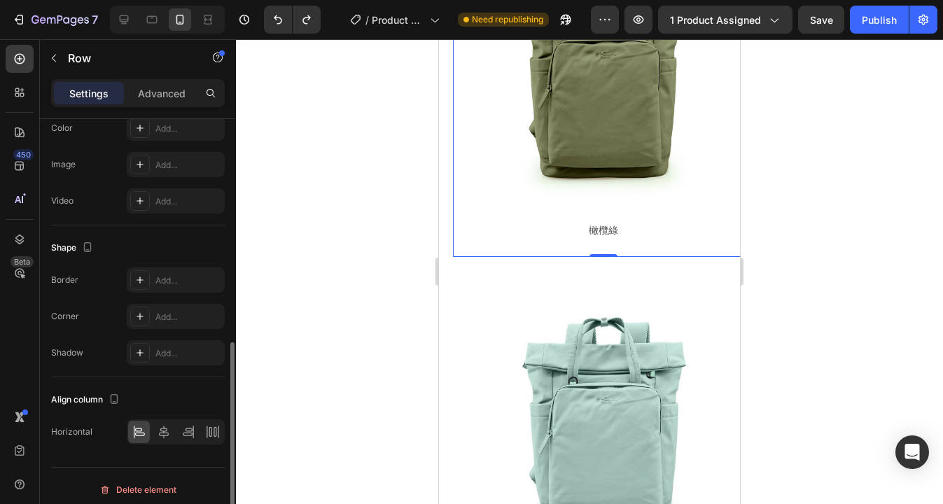
scroll to position [435, 0]
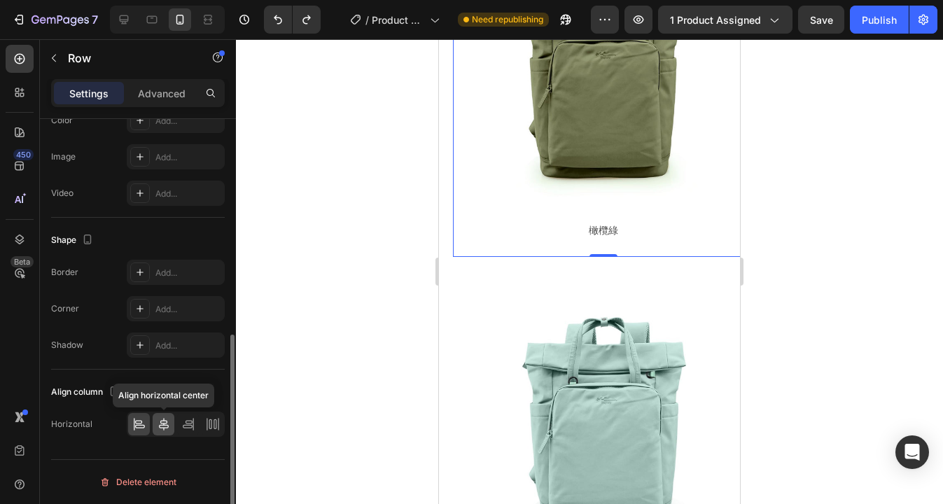
click at [160, 428] on icon at bounding box center [164, 424] width 14 height 14
click at [144, 428] on icon at bounding box center [139, 424] width 14 height 14
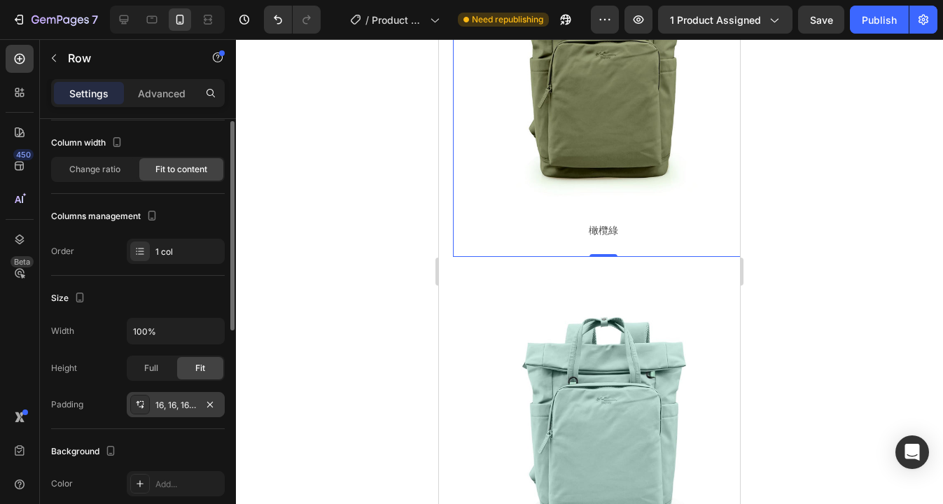
scroll to position [0, 0]
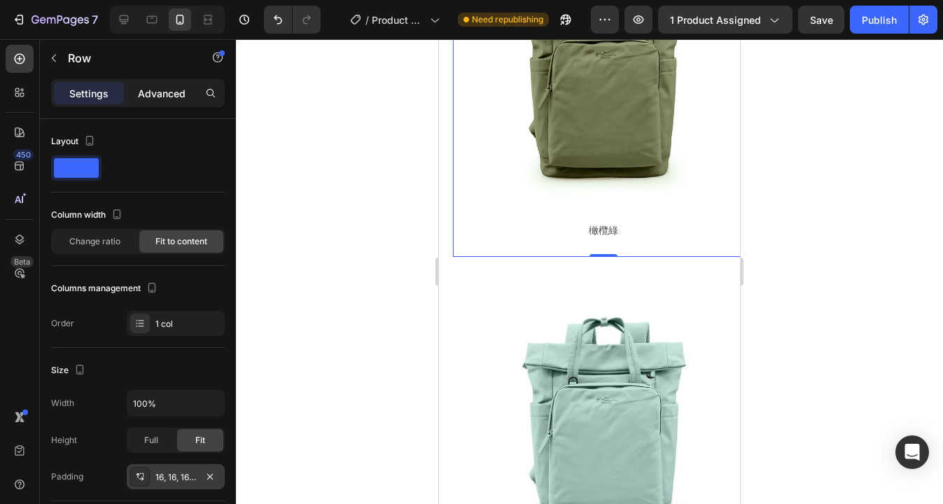
click at [169, 91] on p "Advanced" at bounding box center [162, 93] width 48 height 15
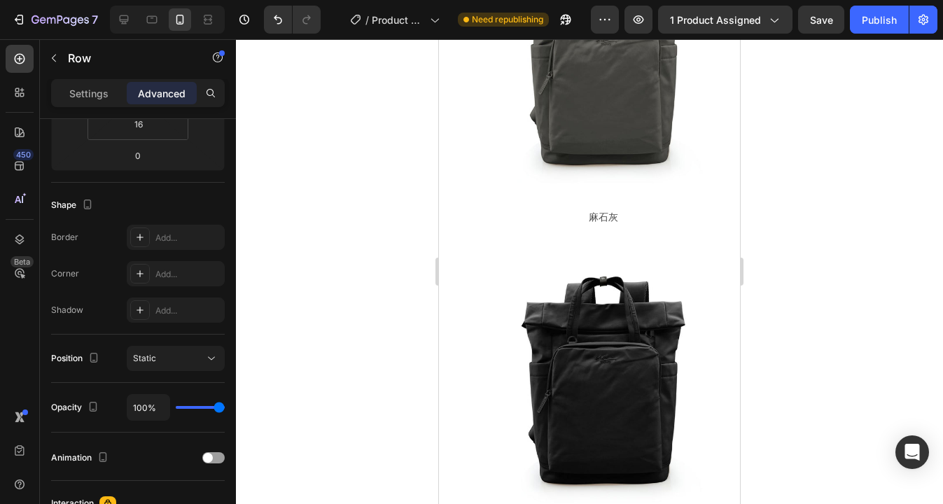
scroll to position [8293, 0]
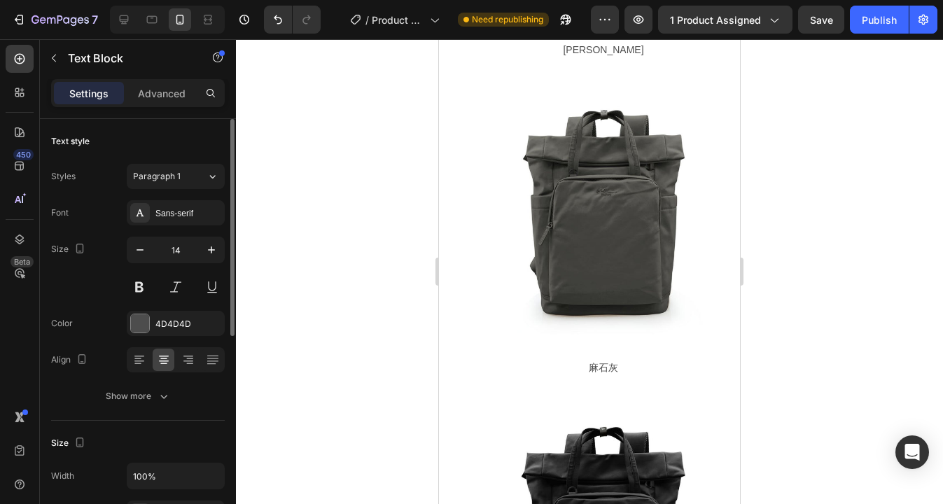
scroll to position [8127, 0]
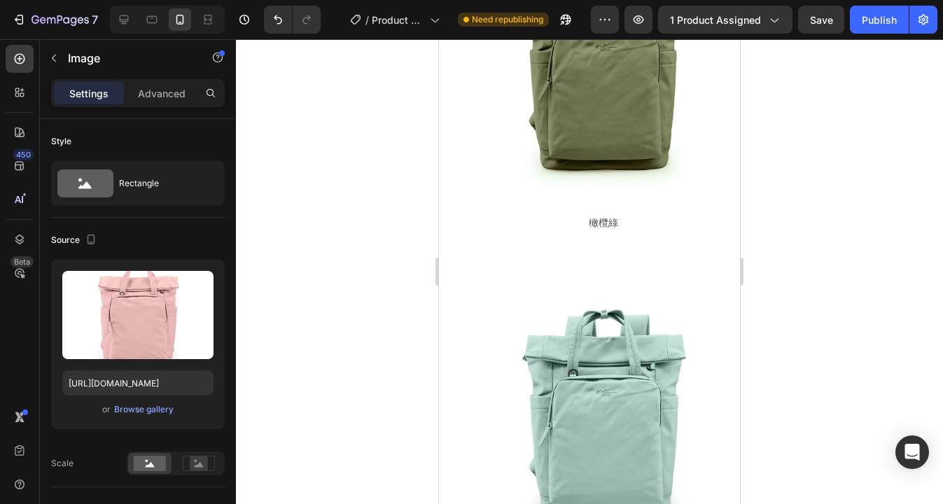
scroll to position [7411, 0]
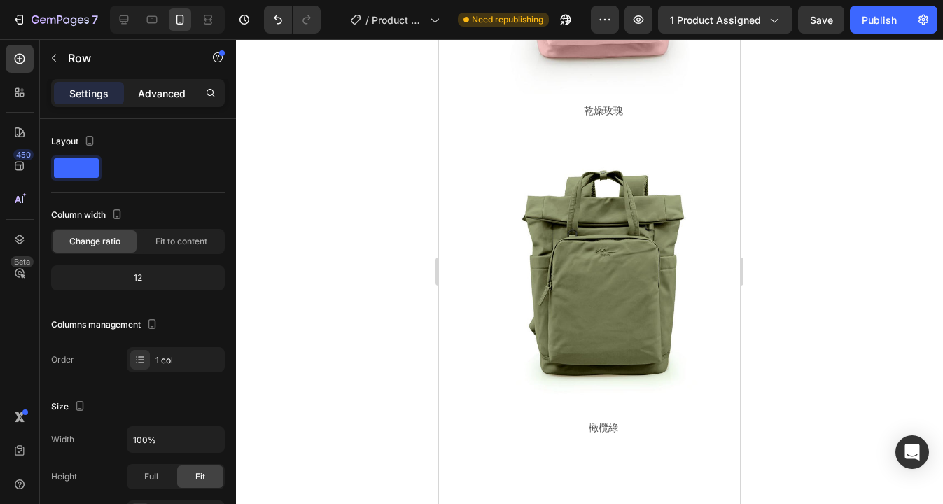
click at [174, 97] on p "Advanced" at bounding box center [162, 93] width 48 height 15
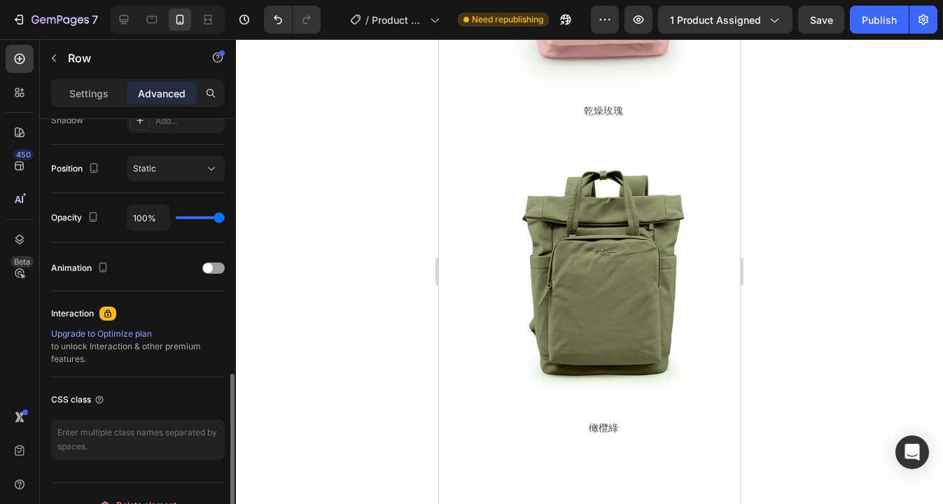
scroll to position [509, 0]
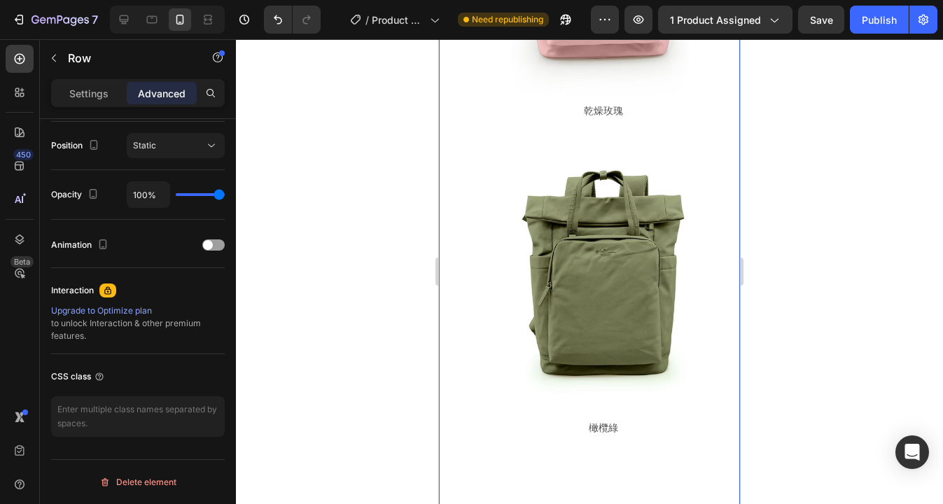
click at [451, 218] on div "Image 奶茶 Text Block Image 乾燥玫瑰 Text Block Image 橄欖綠 Text Block Row Row Image 彩貝…" at bounding box center [589, 388] width 301 height 2089
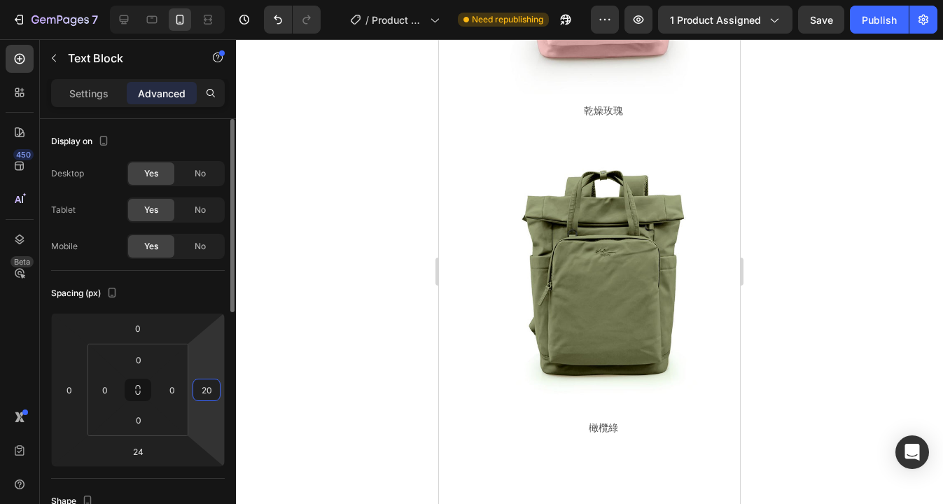
click at [209, 395] on input "20" at bounding box center [206, 389] width 21 height 21
type input "02"
type input "20"
click at [355, 351] on div at bounding box center [589, 271] width 707 height 465
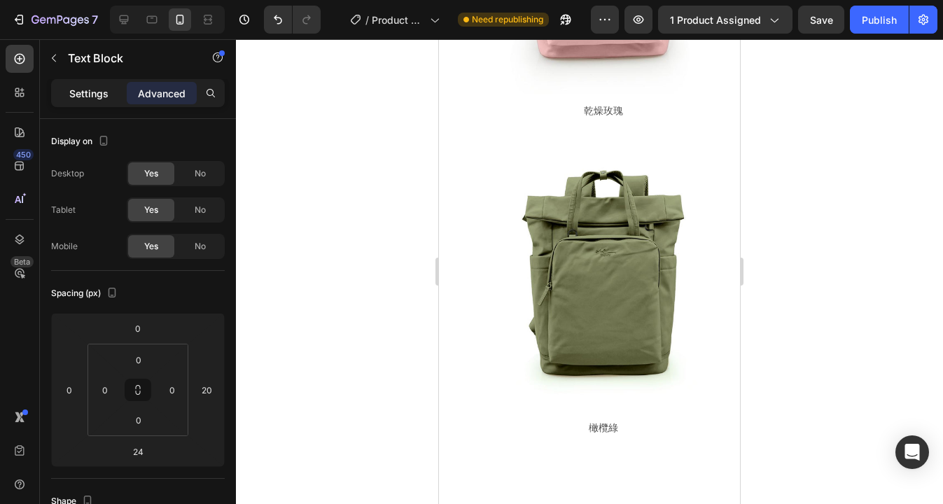
click at [97, 95] on p "Settings" at bounding box center [88, 93] width 39 height 15
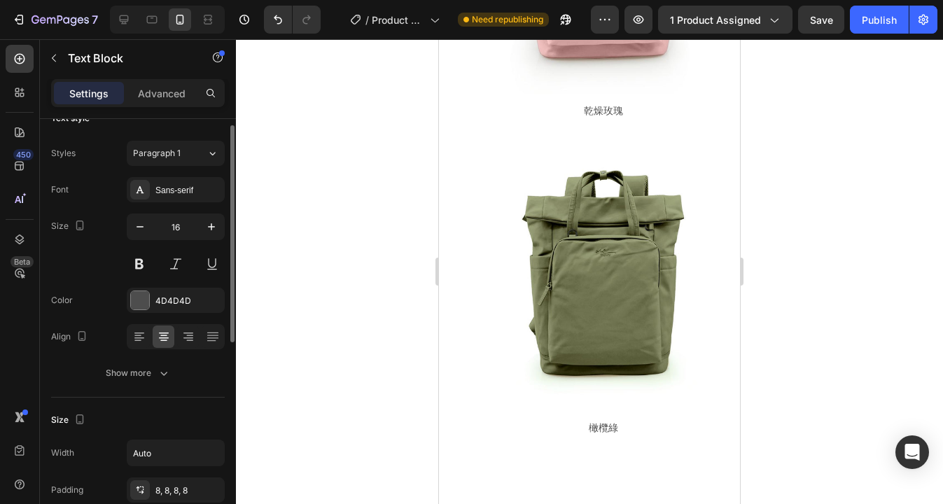
scroll to position [24, 0]
click at [186, 154] on div "Paragraph 1" at bounding box center [161, 152] width 57 height 13
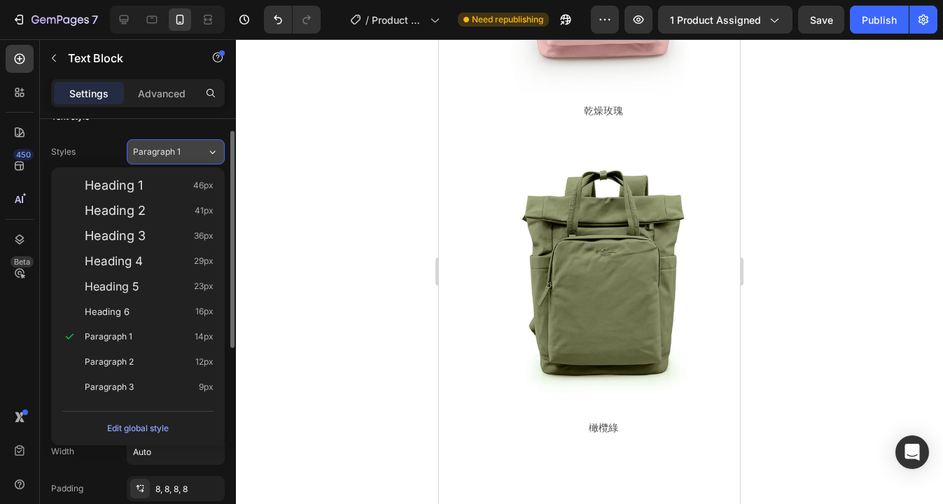
click at [187, 155] on div "Paragraph 1" at bounding box center [161, 152] width 57 height 13
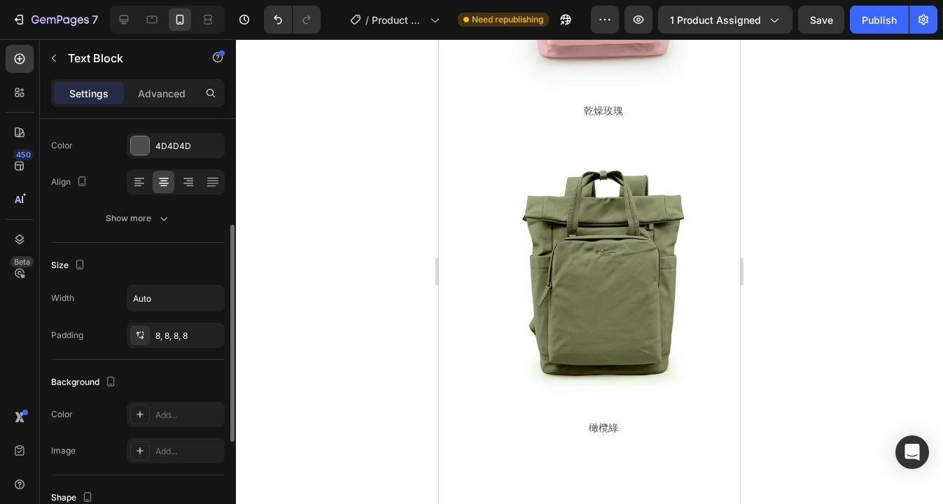
scroll to position [188, 0]
